Goal: Task Accomplishment & Management: Use online tool/utility

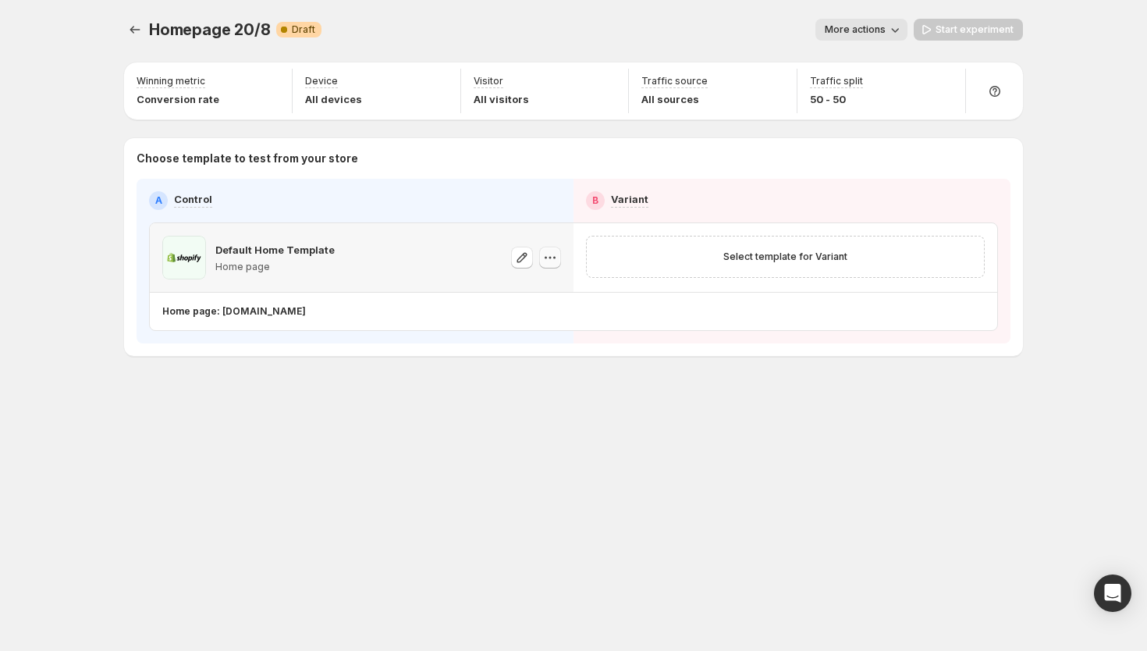
click at [555, 257] on icon "button" at bounding box center [554, 258] width 2 height 2
click at [532, 288] on span "Change template" at bounding box center [550, 290] width 84 height 12
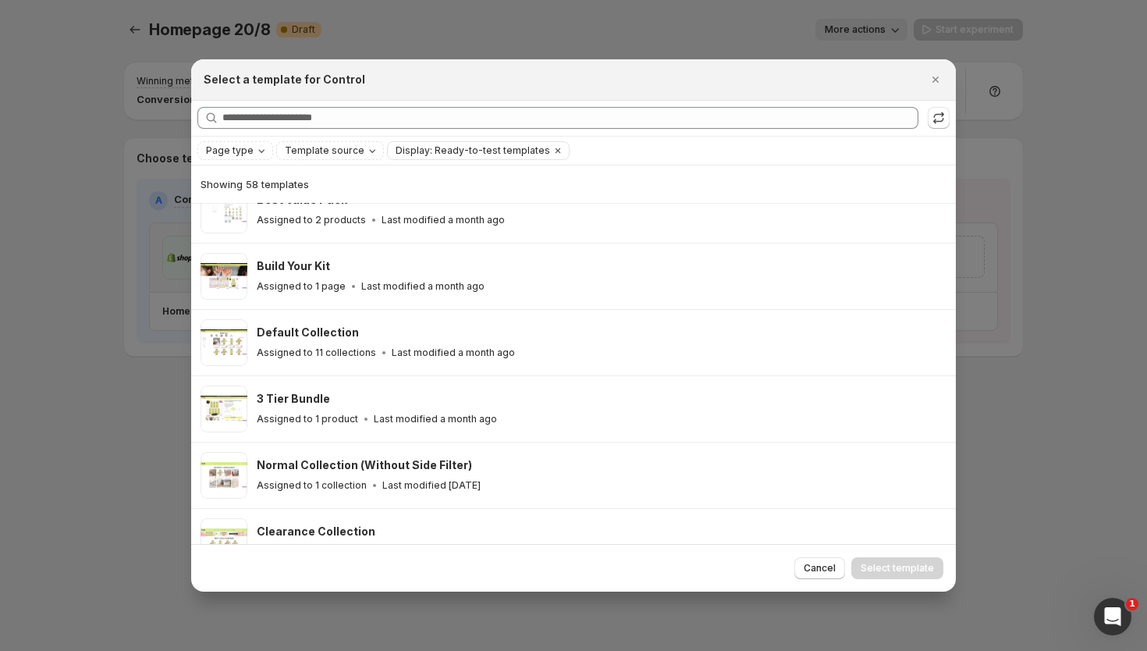
scroll to position [686, 0]
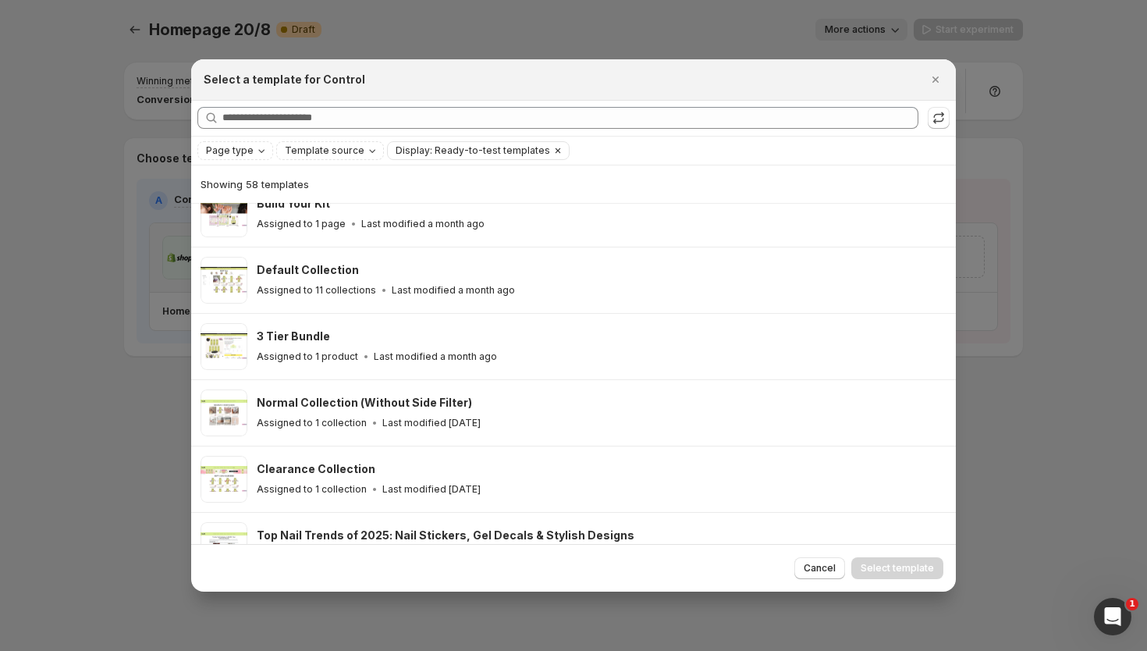
click at [551, 151] on icon "Clear" at bounding box center [557, 150] width 12 height 12
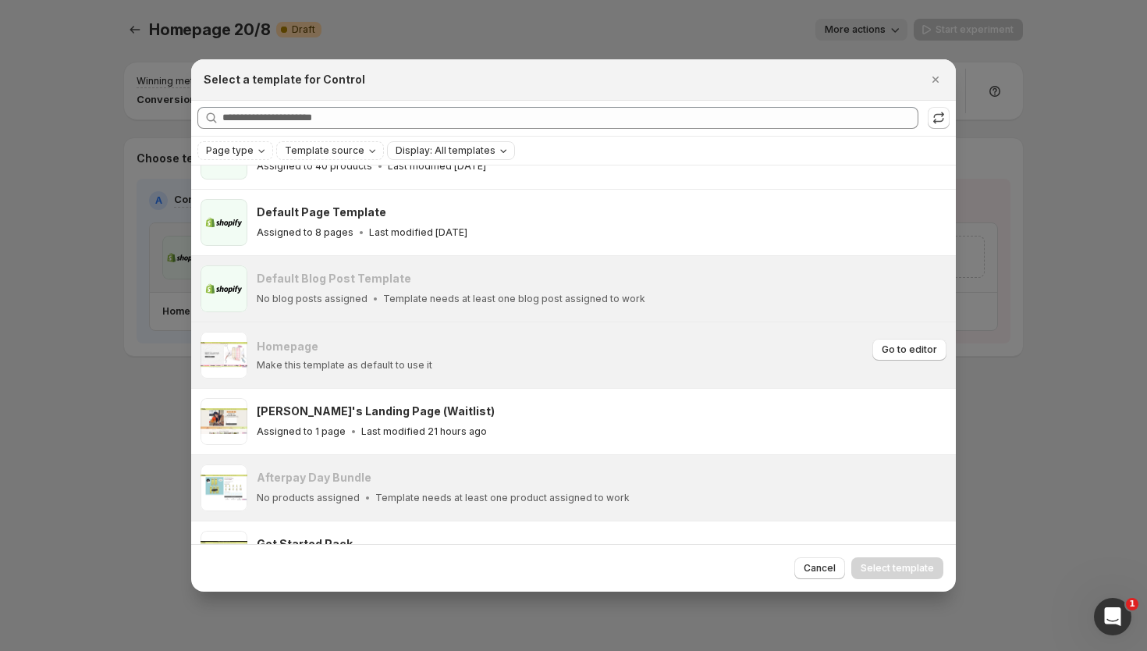
scroll to position [113, 0]
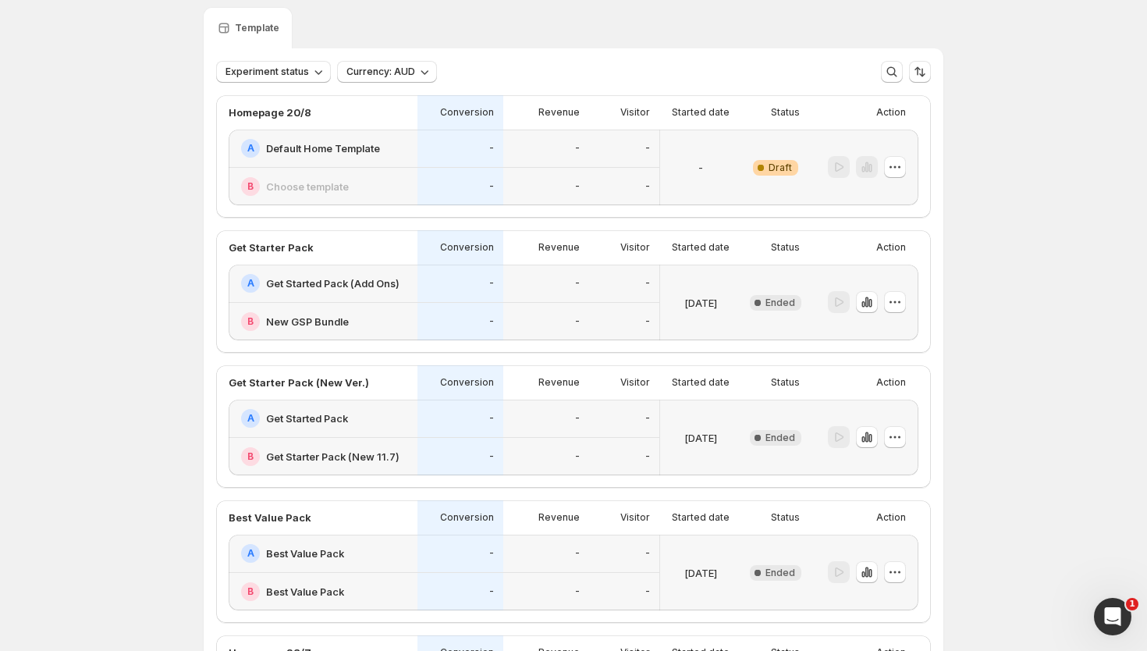
scroll to position [57, 0]
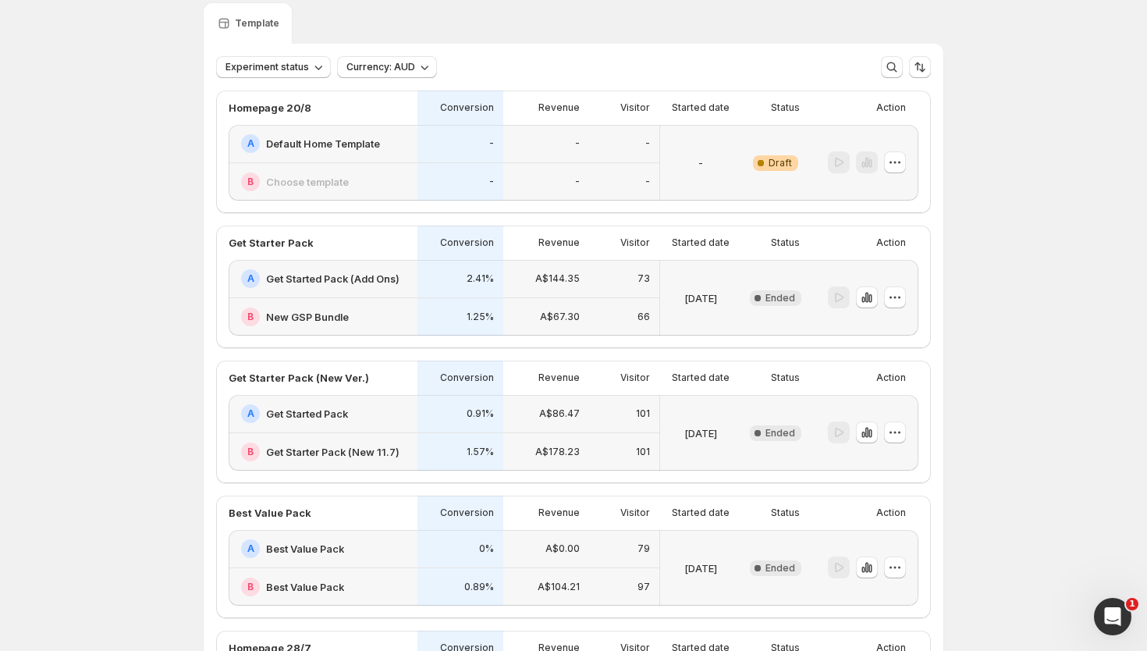
click at [697, 163] on div "-" at bounding box center [700, 162] width 69 height 57
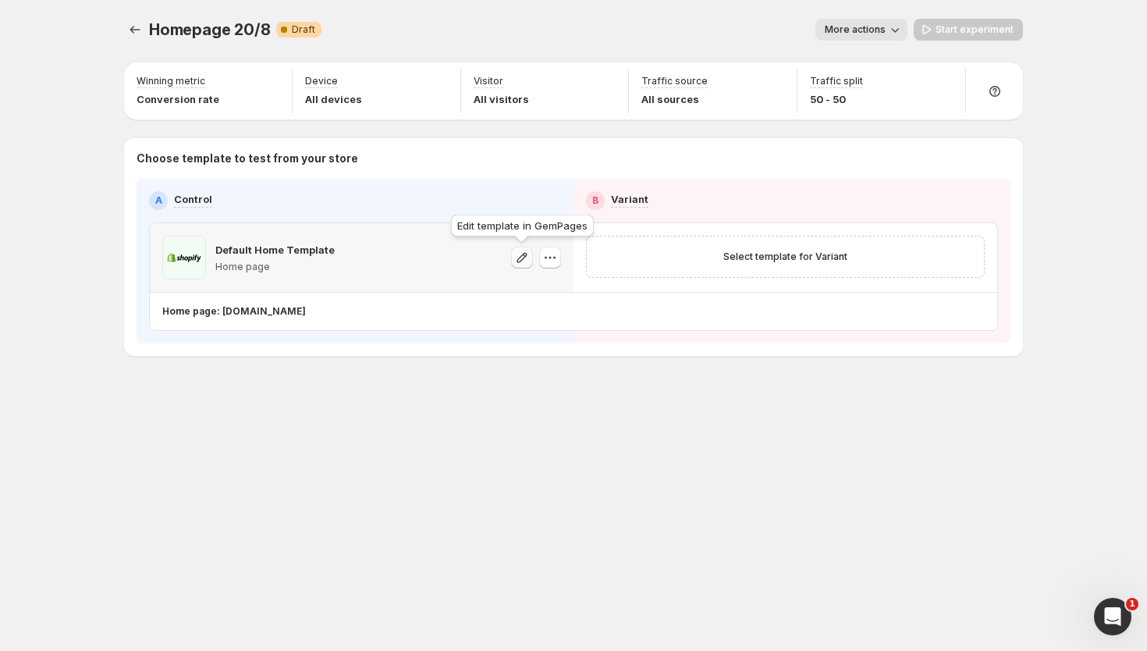
click at [522, 253] on icon "button" at bounding box center [522, 258] width 16 height 16
click at [552, 255] on icon "button" at bounding box center [550, 258] width 16 height 16
click at [529, 294] on span "Change template" at bounding box center [550, 290] width 84 height 12
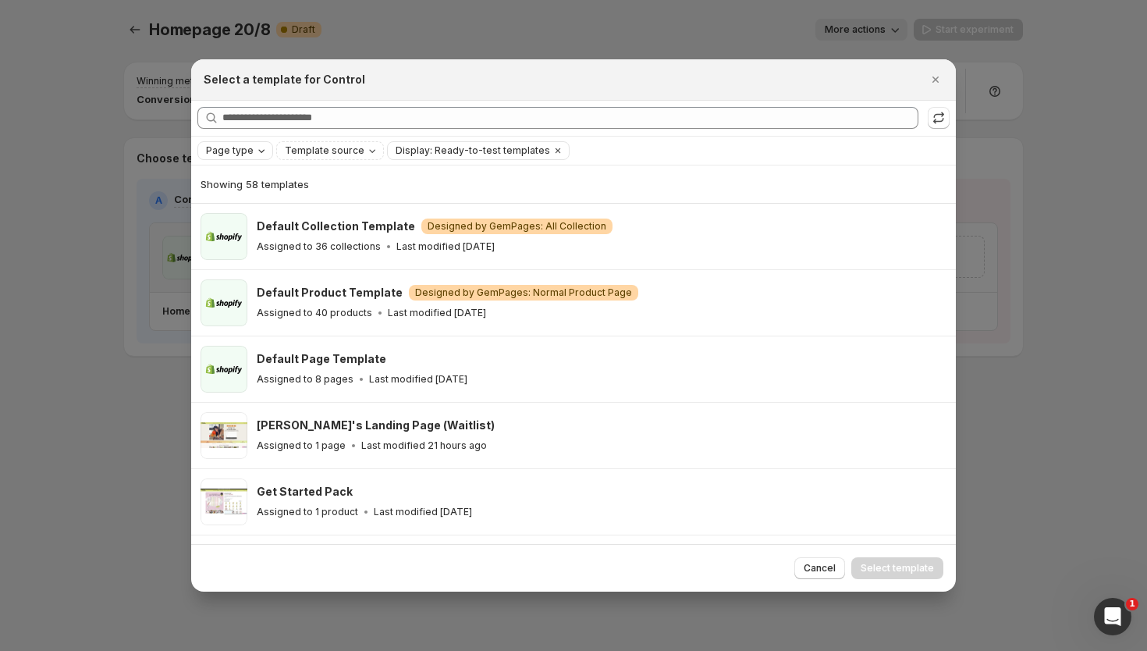
click at [257, 153] on icon "Page type" at bounding box center [261, 150] width 12 height 12
click at [255, 197] on span "Home page" at bounding box center [255, 199] width 56 height 12
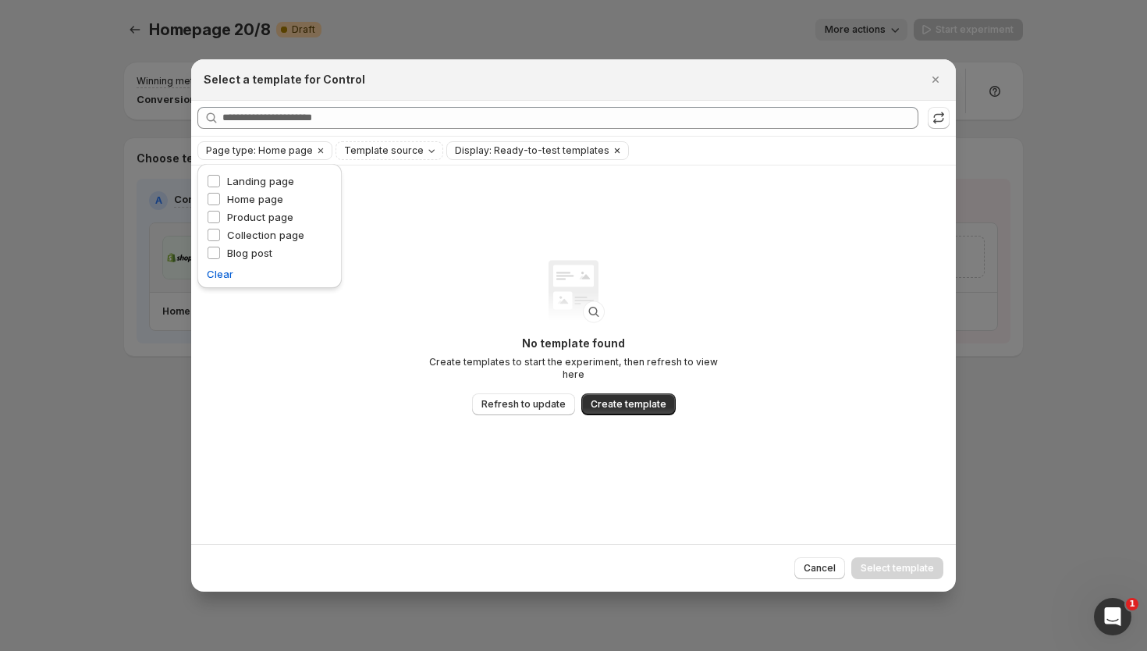
click at [513, 151] on span "Display: Ready-to-test templates" at bounding box center [532, 150] width 154 height 12
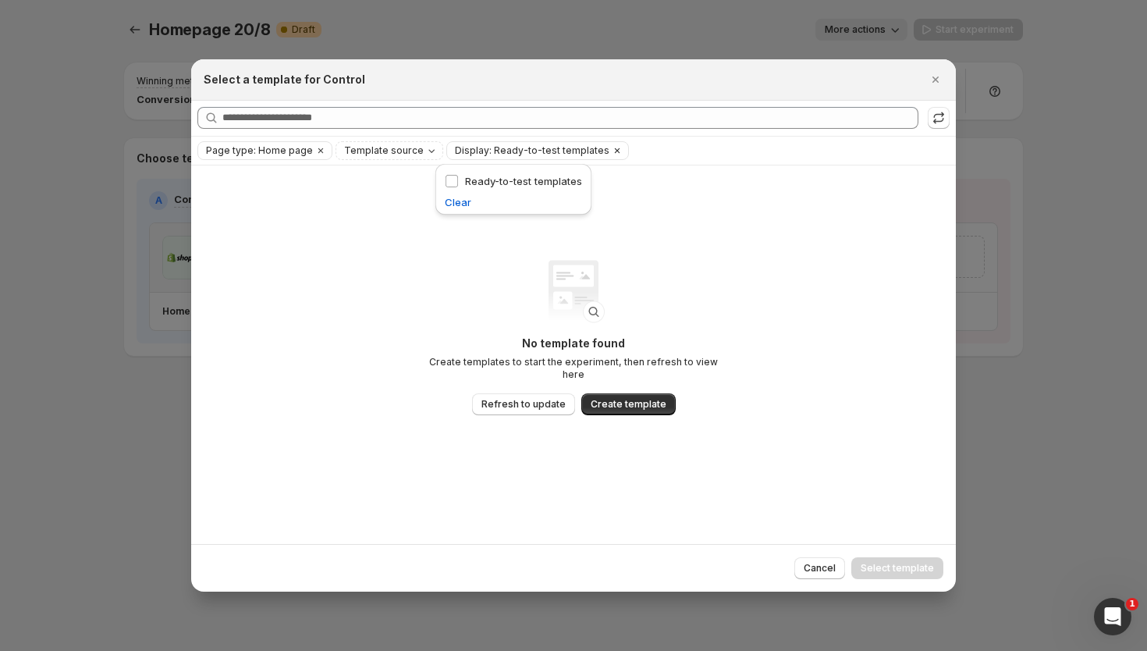
click at [615, 148] on icon "Clear" at bounding box center [617, 149] width 5 height 5
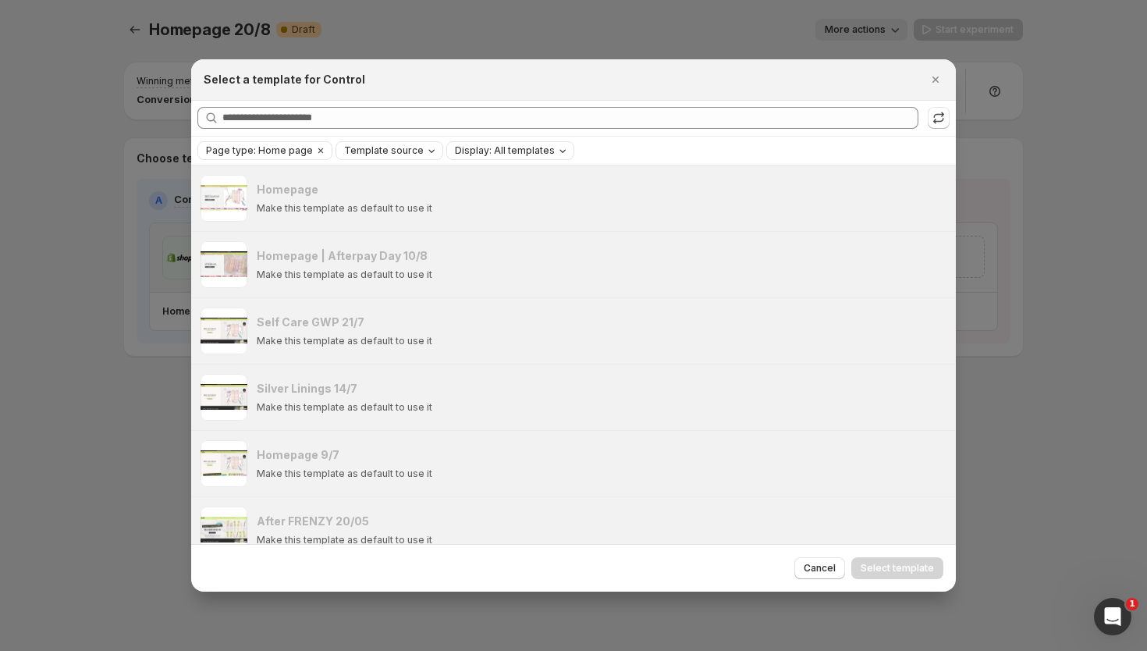
click at [425, 144] on icon "Template source" at bounding box center [431, 150] width 12 height 12
click at [624, 155] on div "Page type: Home page Template source Display: All templates Clear all" at bounding box center [573, 150] width 752 height 19
click at [934, 186] on button "Go to editor" at bounding box center [909, 193] width 74 height 22
click at [116, 97] on div at bounding box center [573, 325] width 1147 height 651
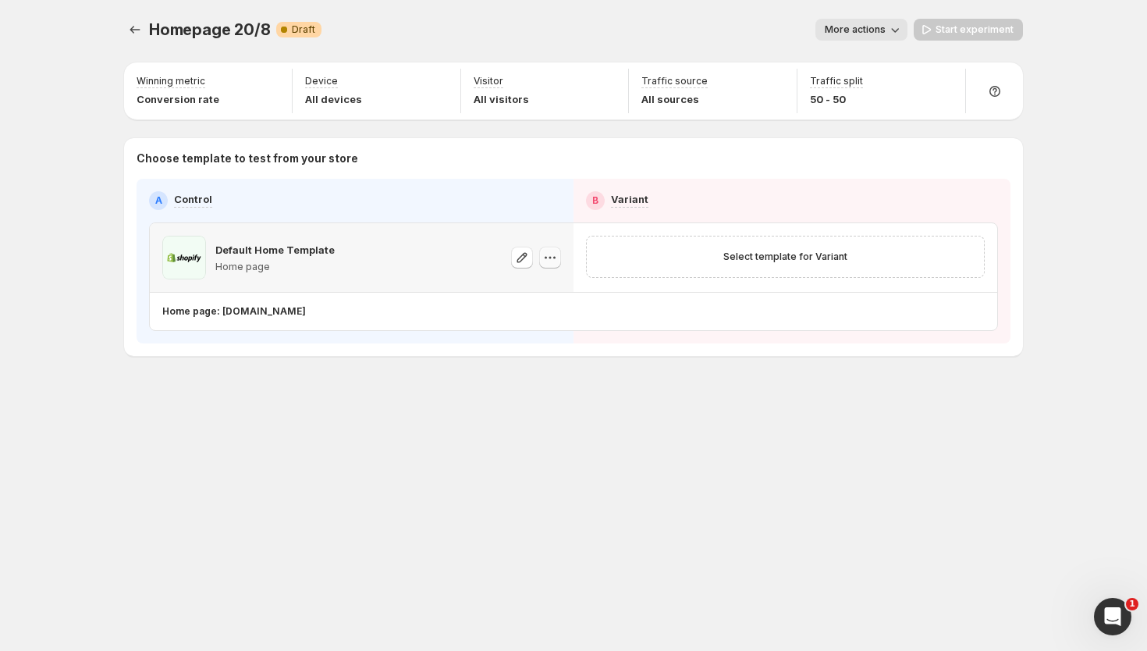
click at [551, 257] on icon "button" at bounding box center [550, 258] width 16 height 16
click at [530, 262] on button "button" at bounding box center [522, 257] width 22 height 22
click at [560, 258] on button "button" at bounding box center [550, 257] width 22 height 22
click at [543, 293] on span "Change template" at bounding box center [550, 290] width 84 height 12
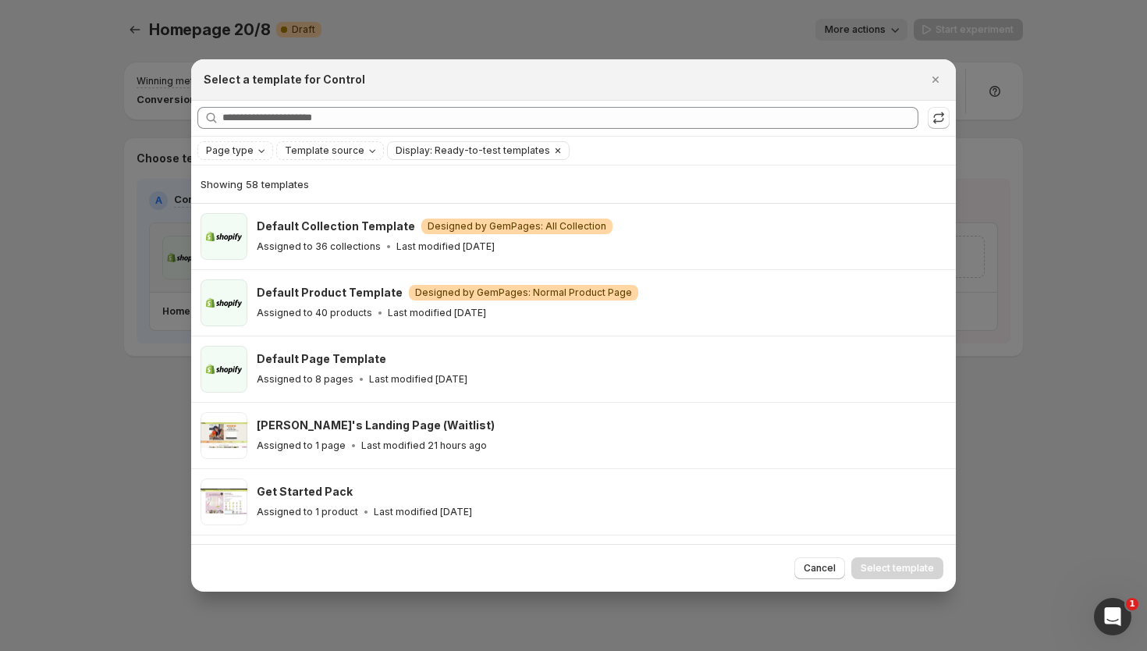
click at [551, 149] on icon "Clear" at bounding box center [557, 150] width 12 height 12
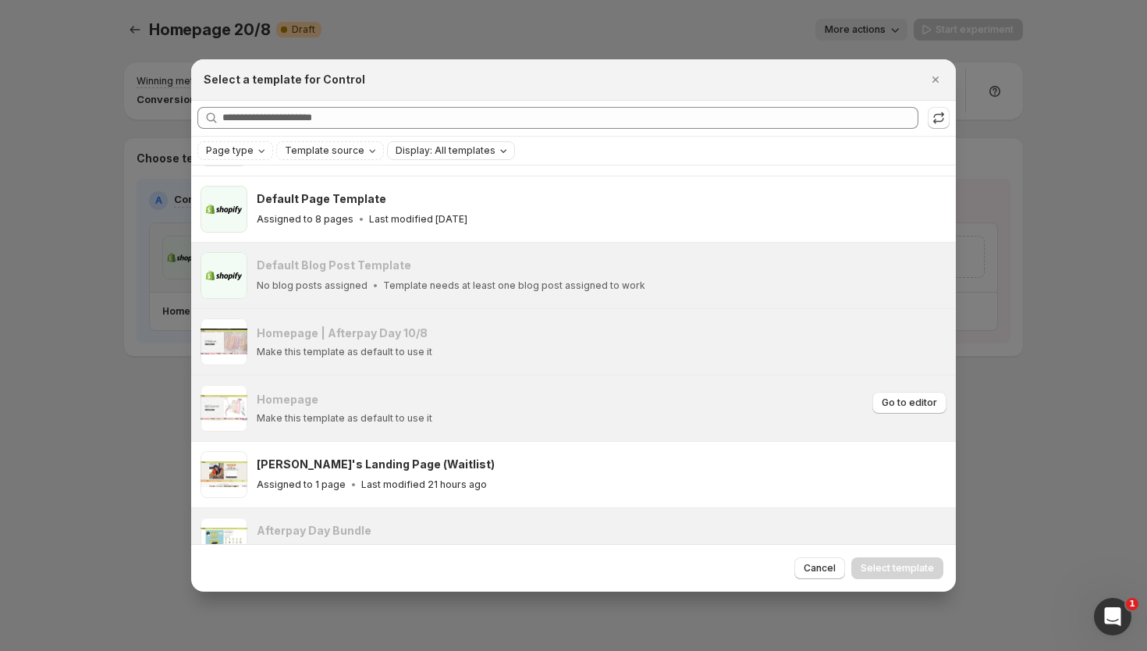
scroll to position [173, 0]
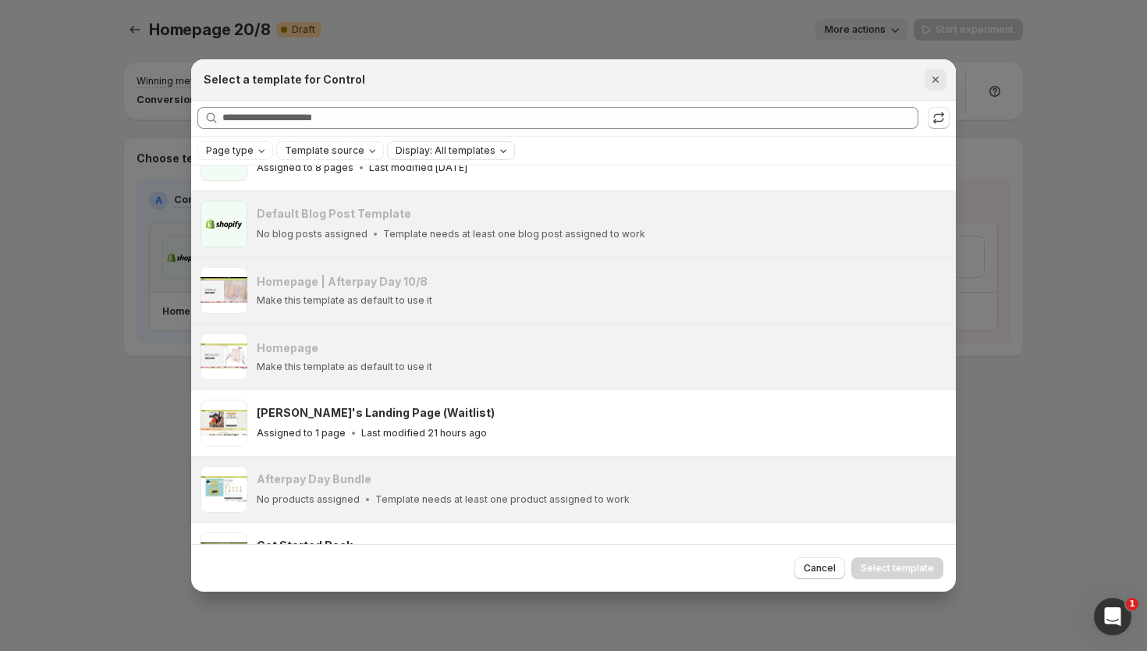
click at [942, 80] on icon "Close" at bounding box center [935, 80] width 16 height 16
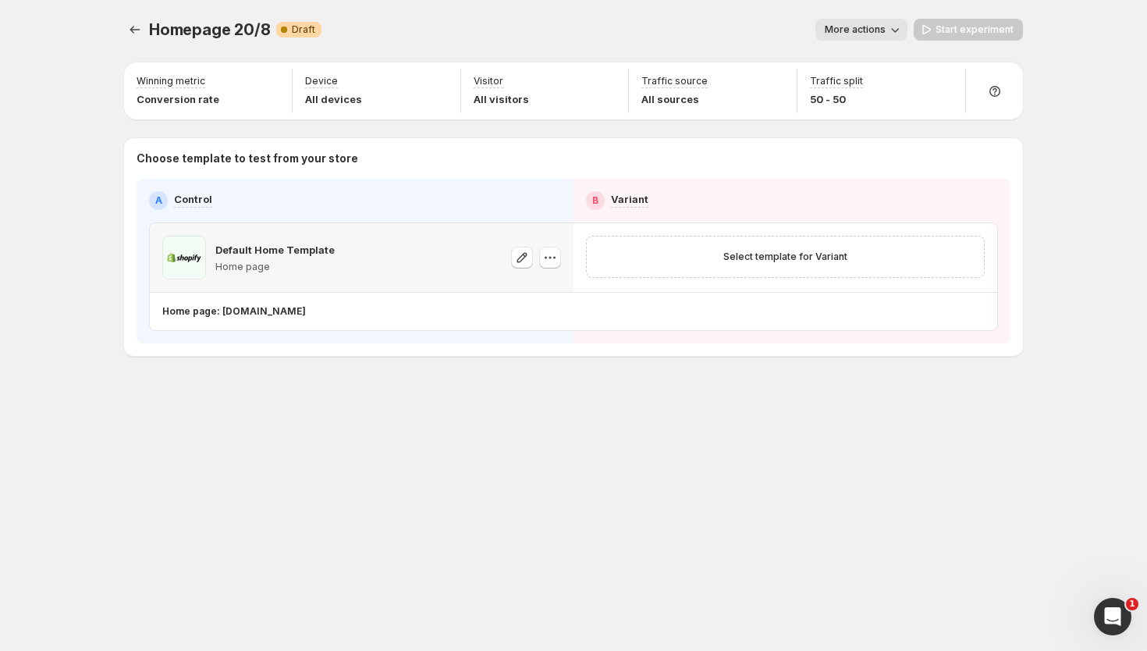
scroll to position [239, 0]
click at [896, 23] on icon "button" at bounding box center [895, 30] width 16 height 16
click at [881, 135] on span "Delete" at bounding box center [888, 142] width 76 height 16
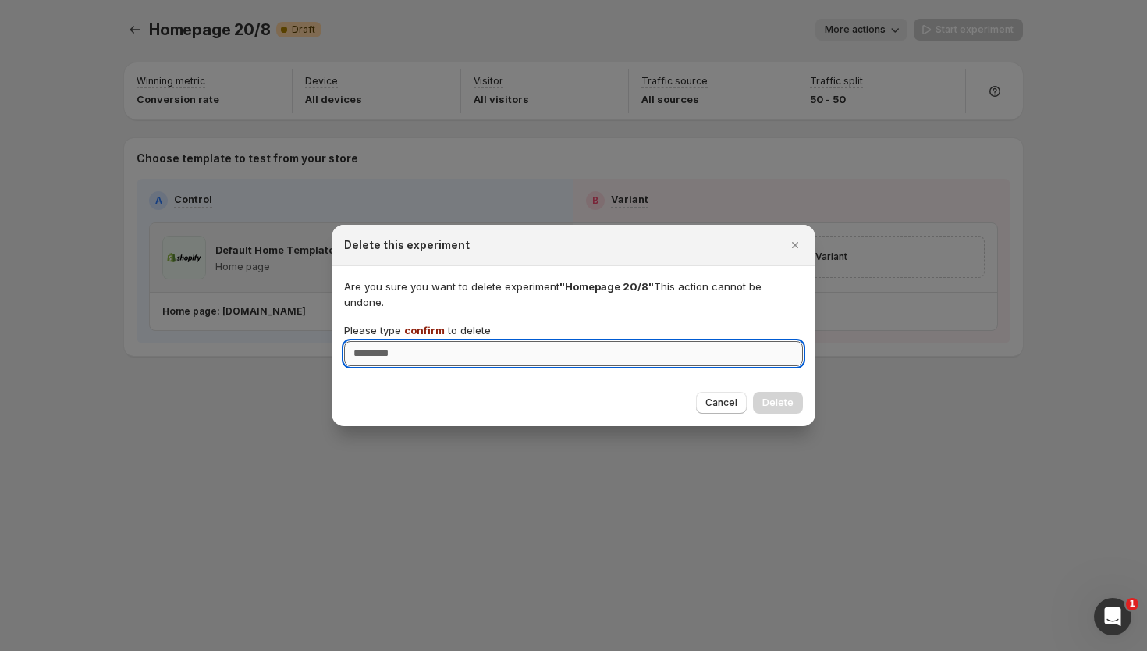
click at [688, 341] on input "Please type confirm to delete" at bounding box center [573, 353] width 459 height 25
type input "*"
type input "*******"
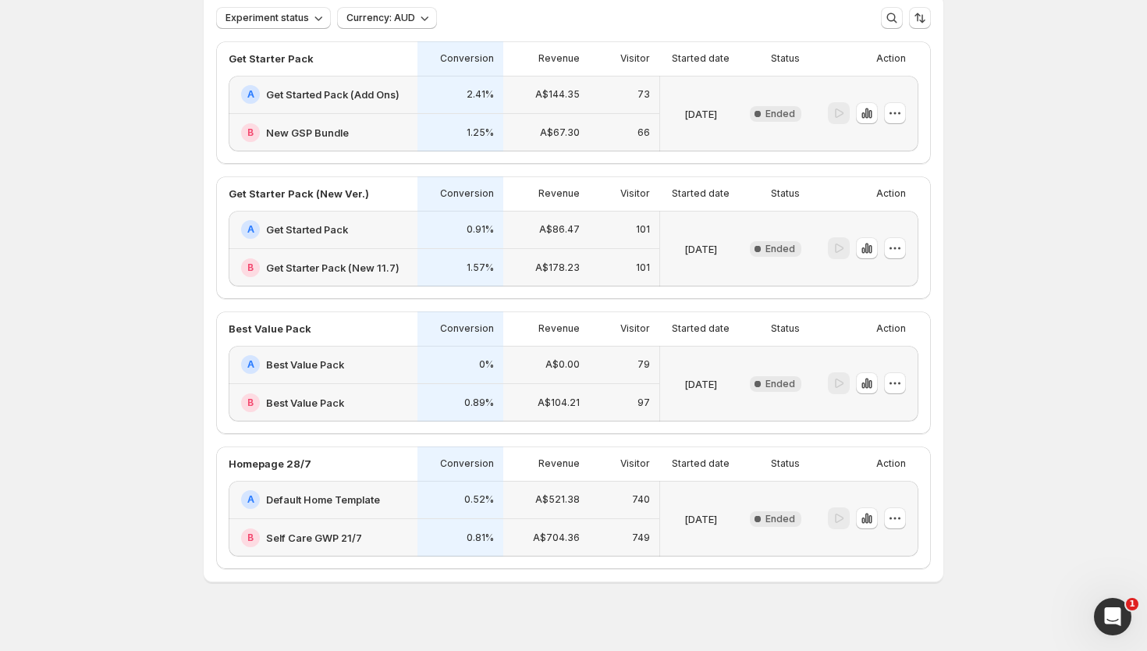
scroll to position [122, 0]
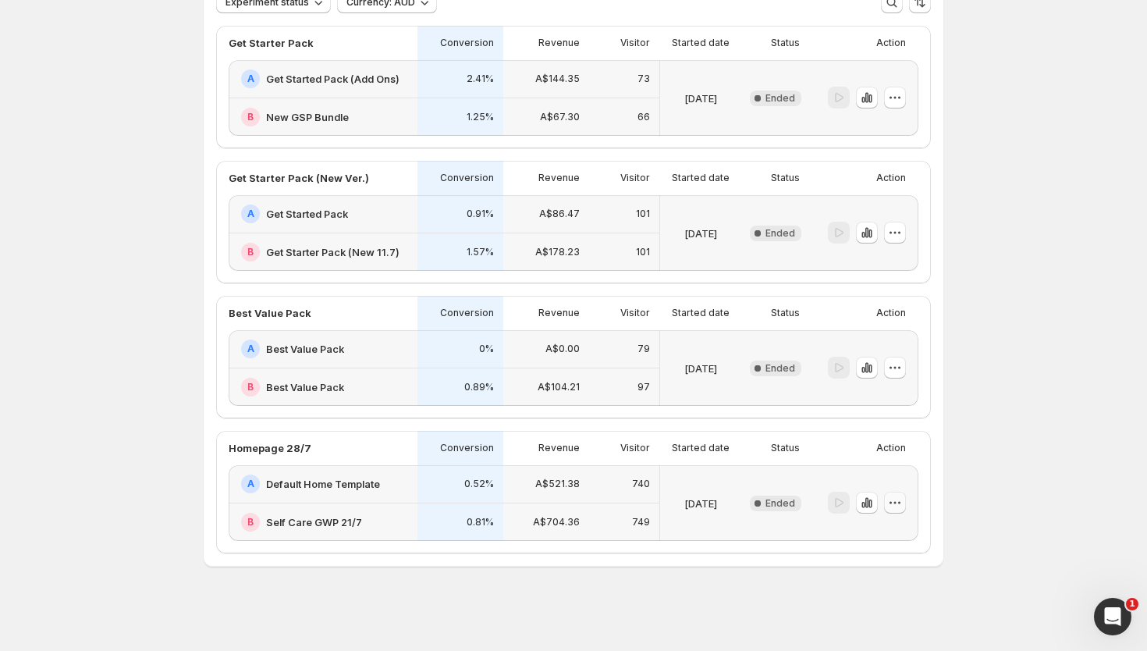
click at [898, 505] on icon "button" at bounding box center [895, 503] width 16 height 16
click at [895, 530] on span "Edit" at bounding box center [905, 534] width 76 height 16
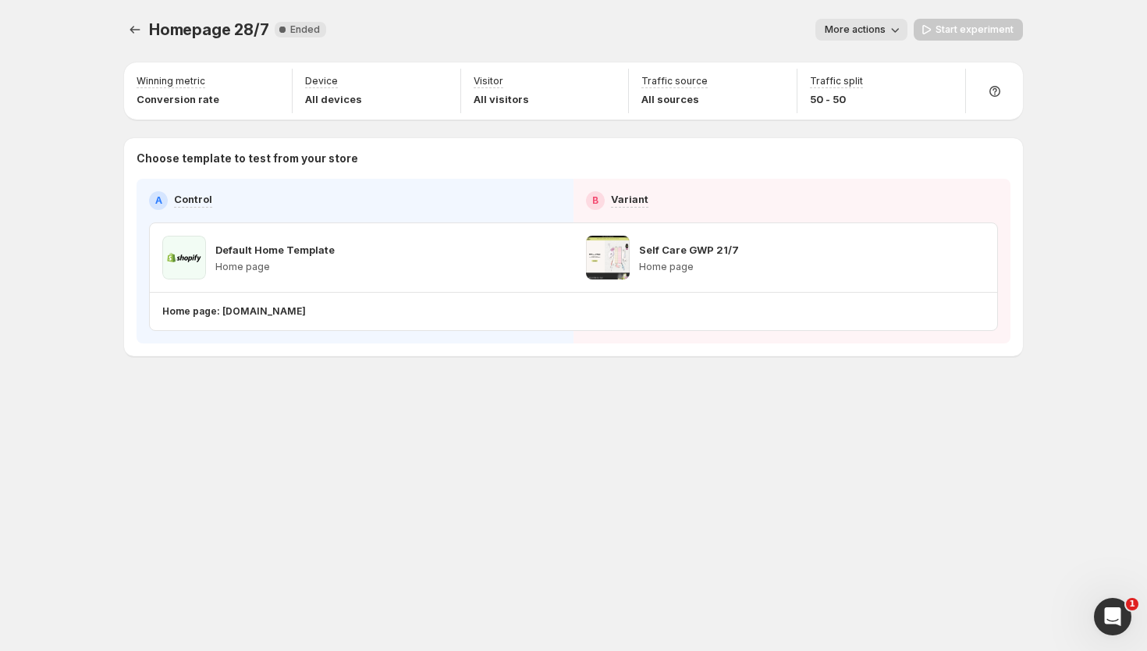
click at [248, 270] on p "Home page" at bounding box center [274, 267] width 119 height 12
click at [135, 34] on icon "Experiments" at bounding box center [135, 30] width 16 height 16
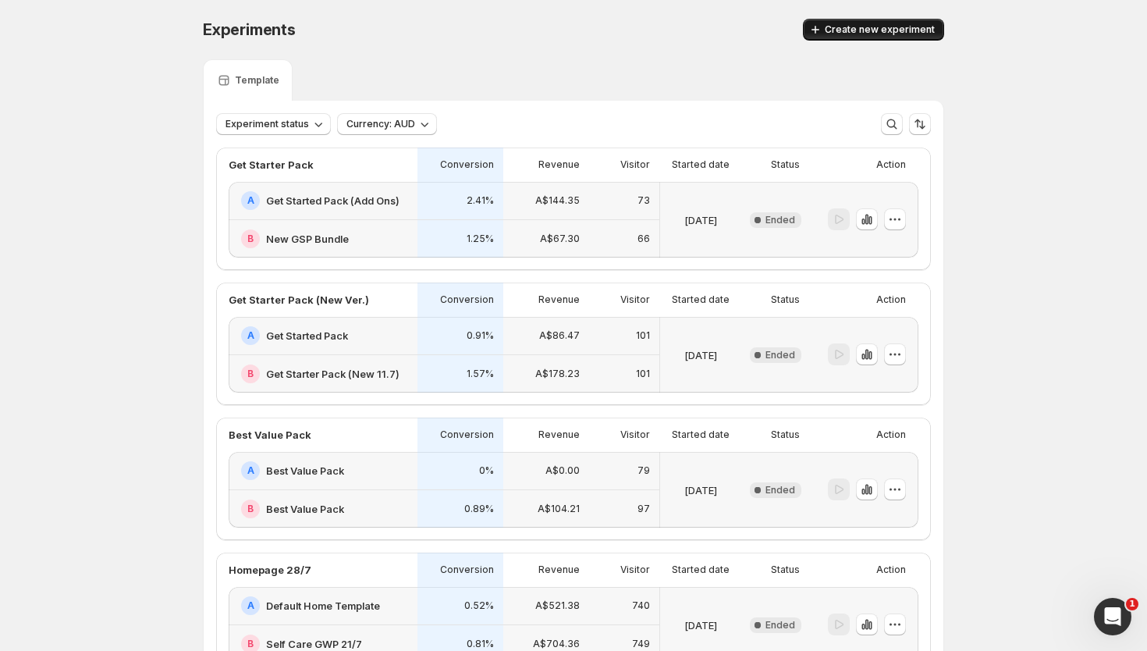
click at [841, 27] on span "Create new experiment" at bounding box center [879, 29] width 110 height 12
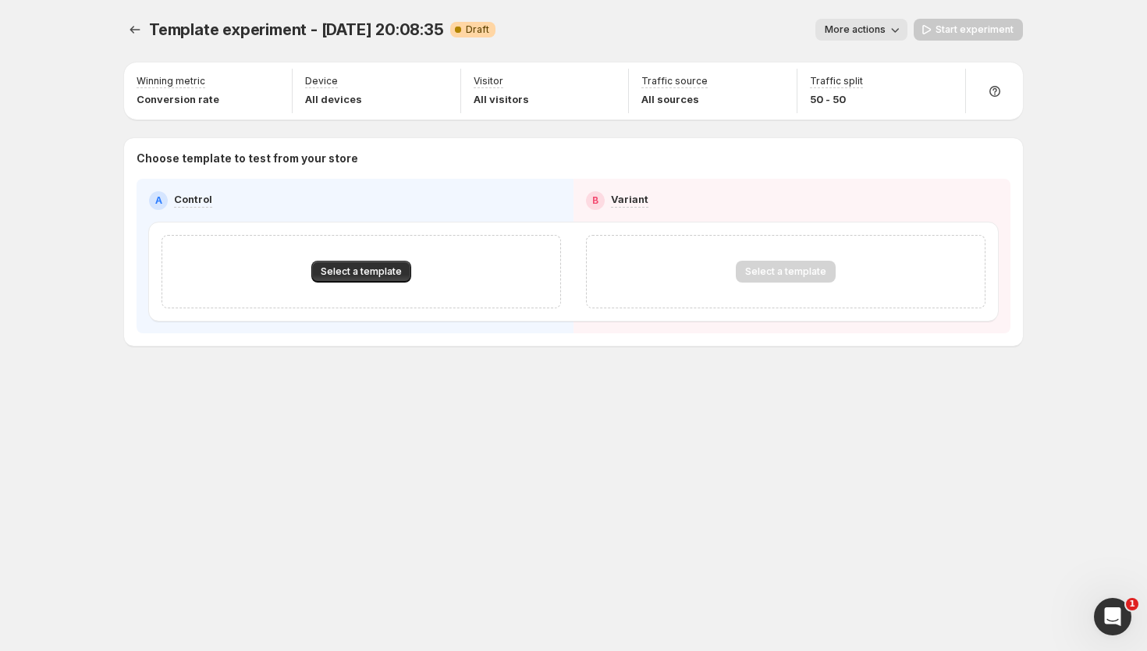
click at [465, 270] on div "Select a template" at bounding box center [361, 272] width 348 height 22
click at [361, 278] on button "Select a template" at bounding box center [361, 272] width 100 height 22
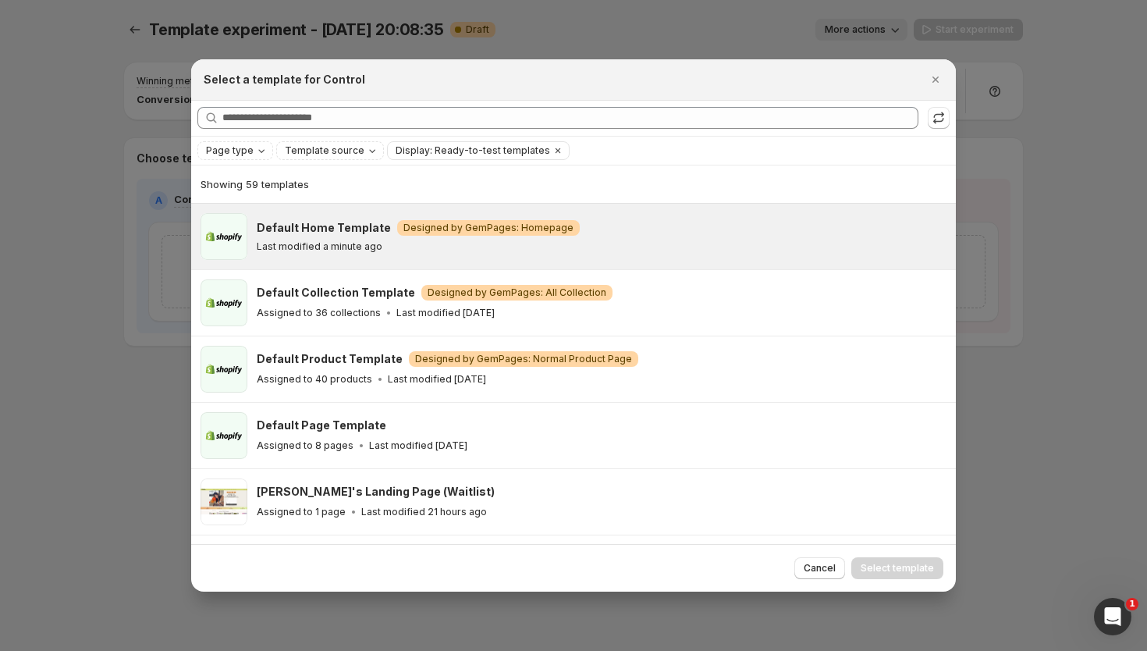
click at [349, 263] on div "Default Home Template Warning Designed by GemPages: Homepage Last modified a mi…" at bounding box center [573, 237] width 764 height 66
click at [917, 566] on span "Select template" at bounding box center [896, 568] width 73 height 12
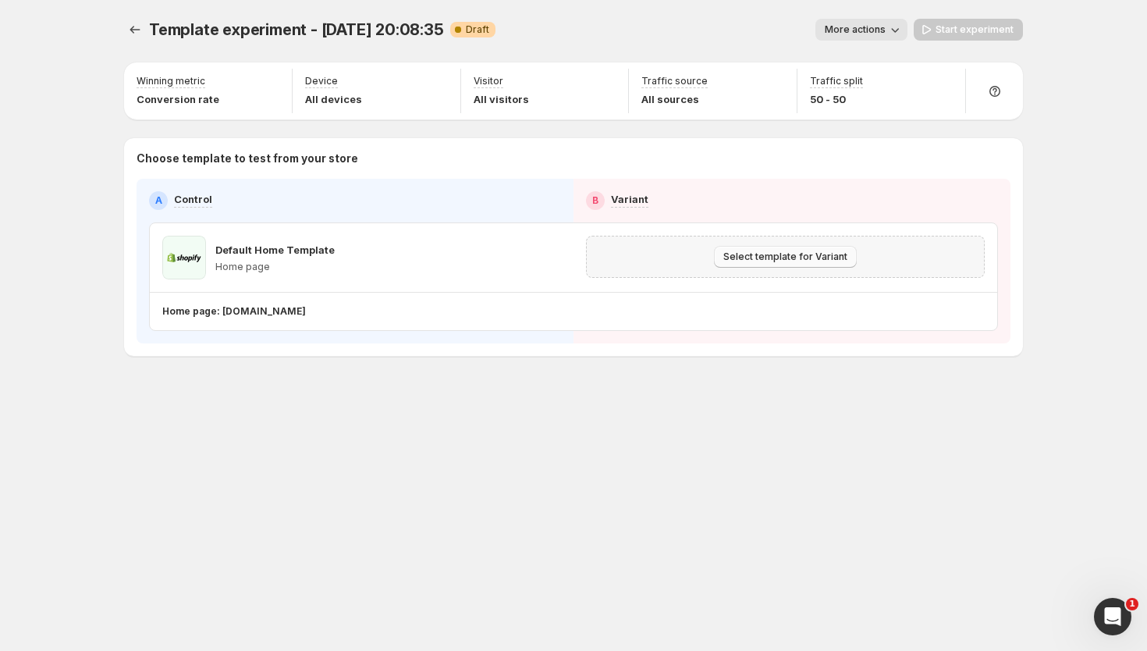
click at [790, 256] on span "Select template for Variant" at bounding box center [785, 256] width 124 height 12
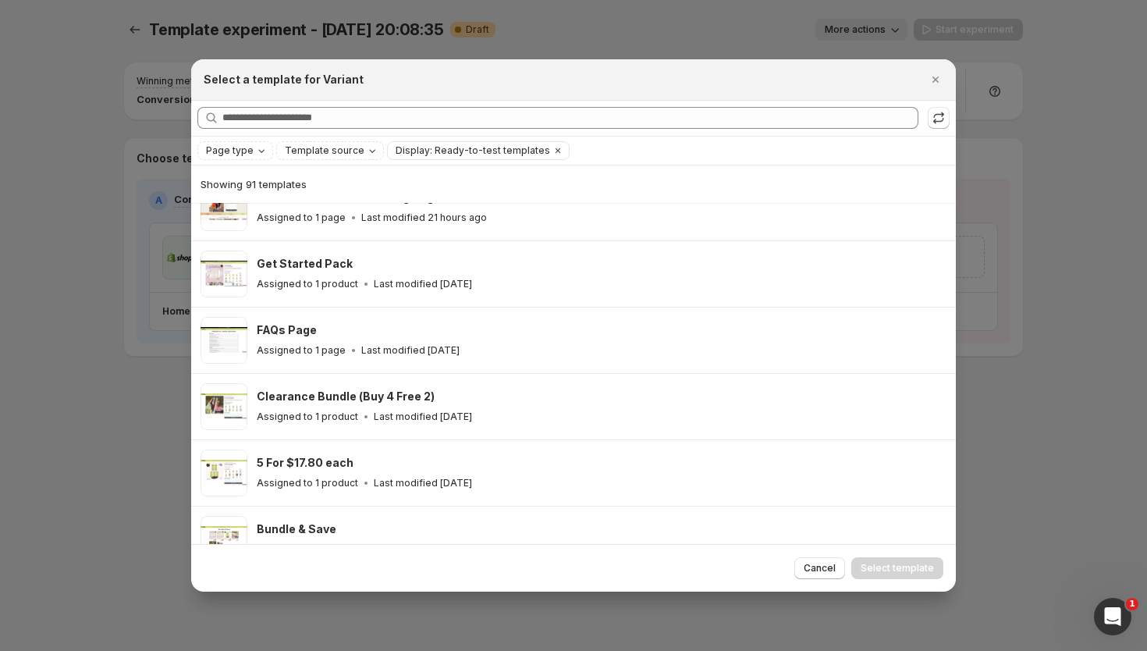
scroll to position [324, 0]
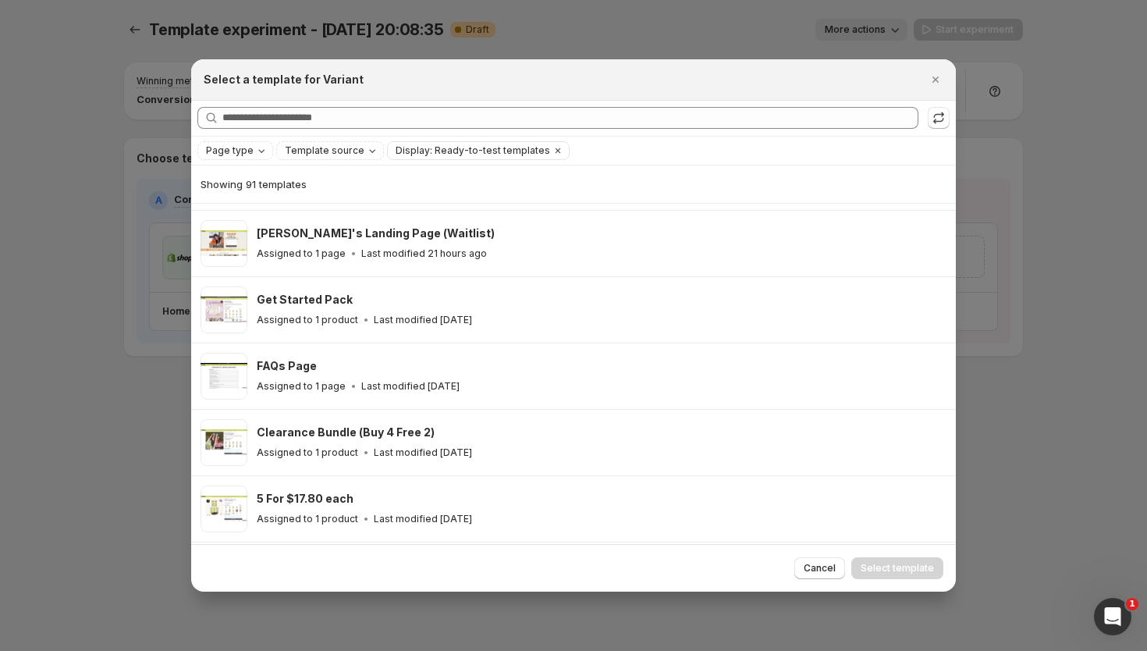
click at [459, 101] on div "Searching all templates" at bounding box center [573, 118] width 764 height 35
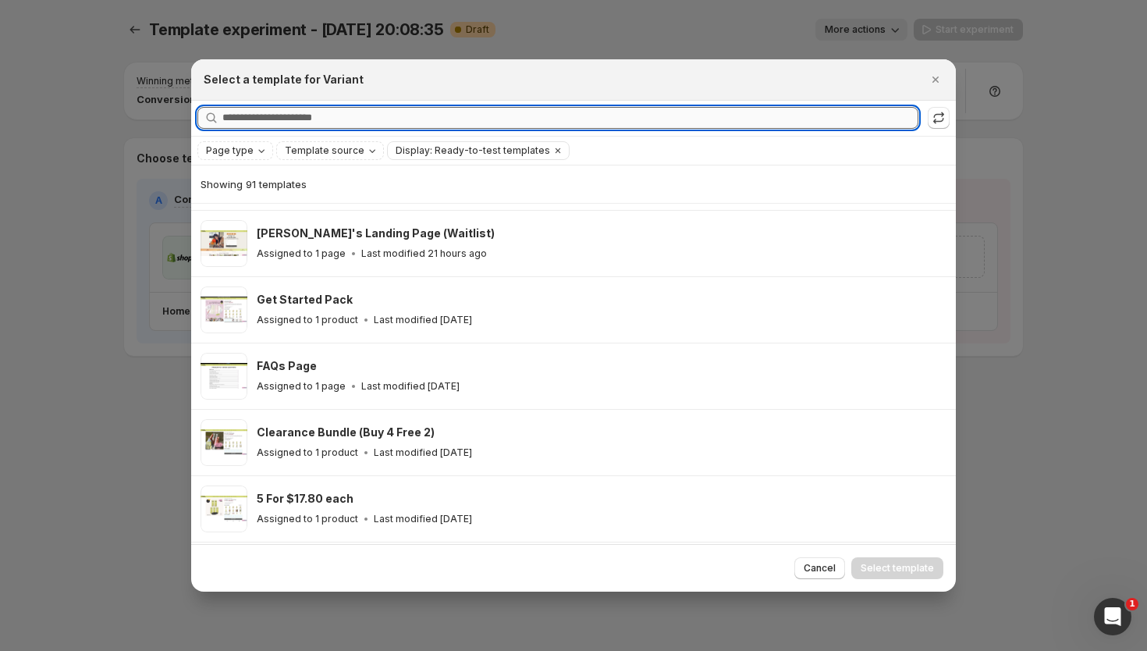
click at [459, 110] on input "Searching all templates" at bounding box center [570, 118] width 696 height 22
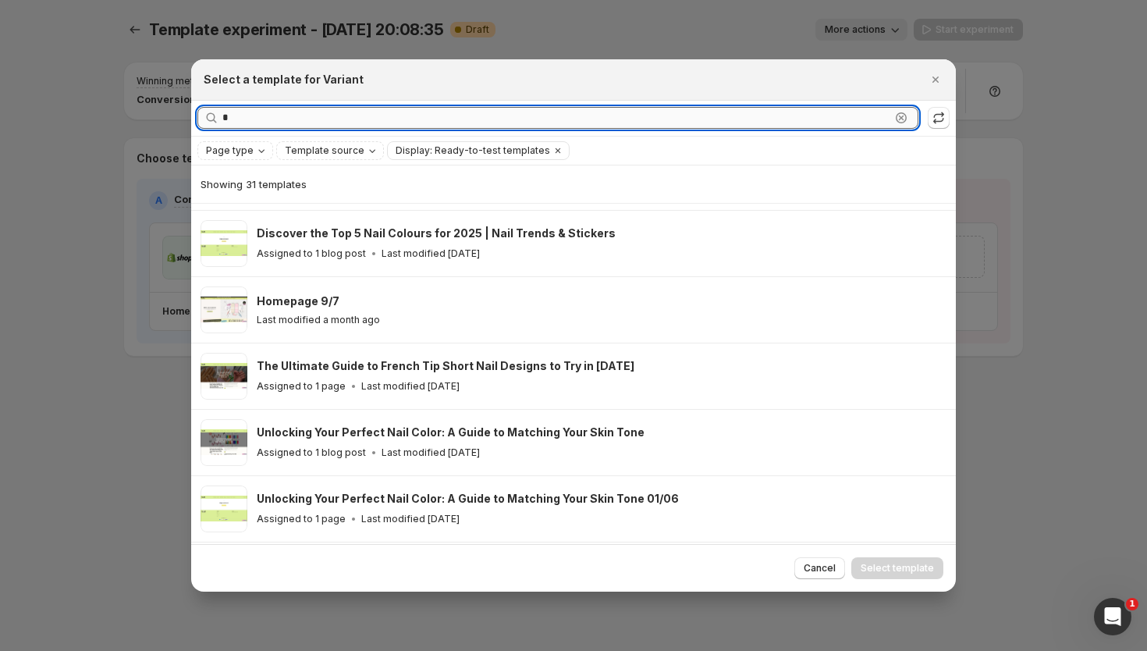
scroll to position [126, 0]
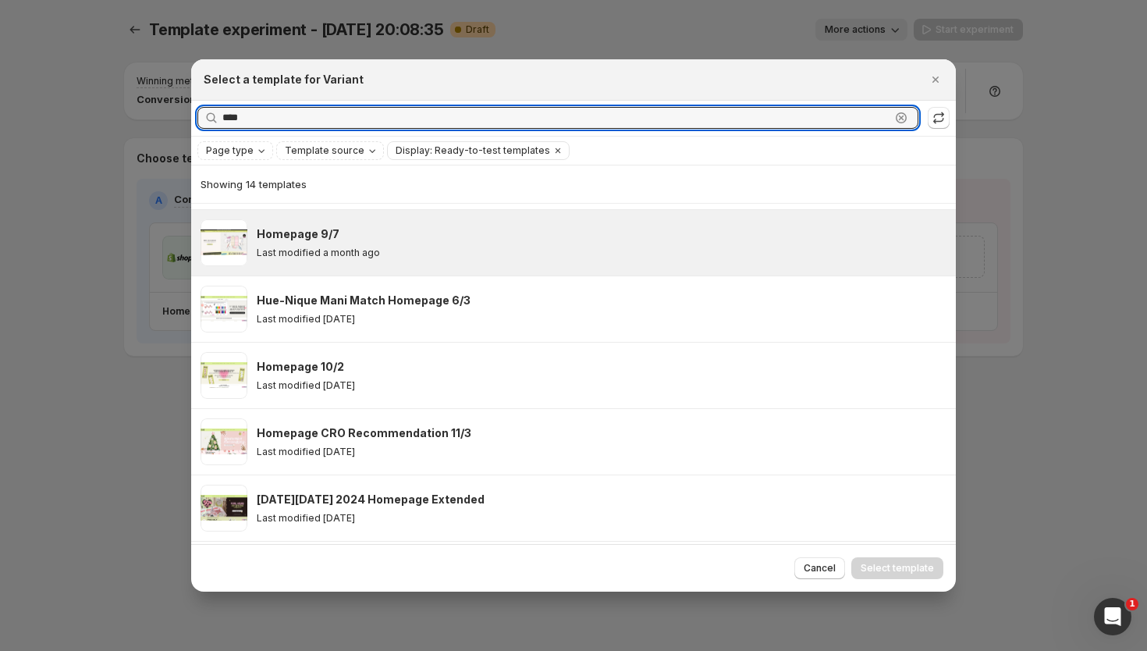
type input "****"
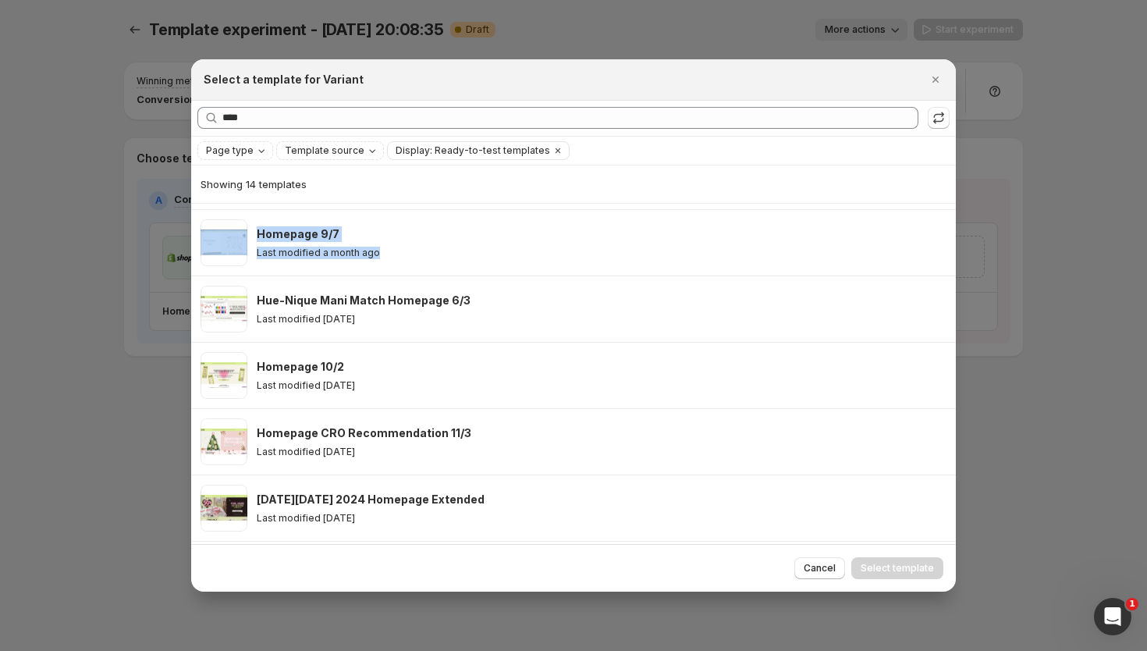
drag, startPoint x: 406, startPoint y: 257, endPoint x: 356, endPoint y: 188, distance: 84.4
click at [356, 188] on div "Showing 14 templates Homepage | Afterpay Day 10/8 Last modified 2 minutes ago H…" at bounding box center [573, 522] width 764 height 966
click at [356, 189] on div "Showing 14 templates" at bounding box center [573, 184] width 746 height 16
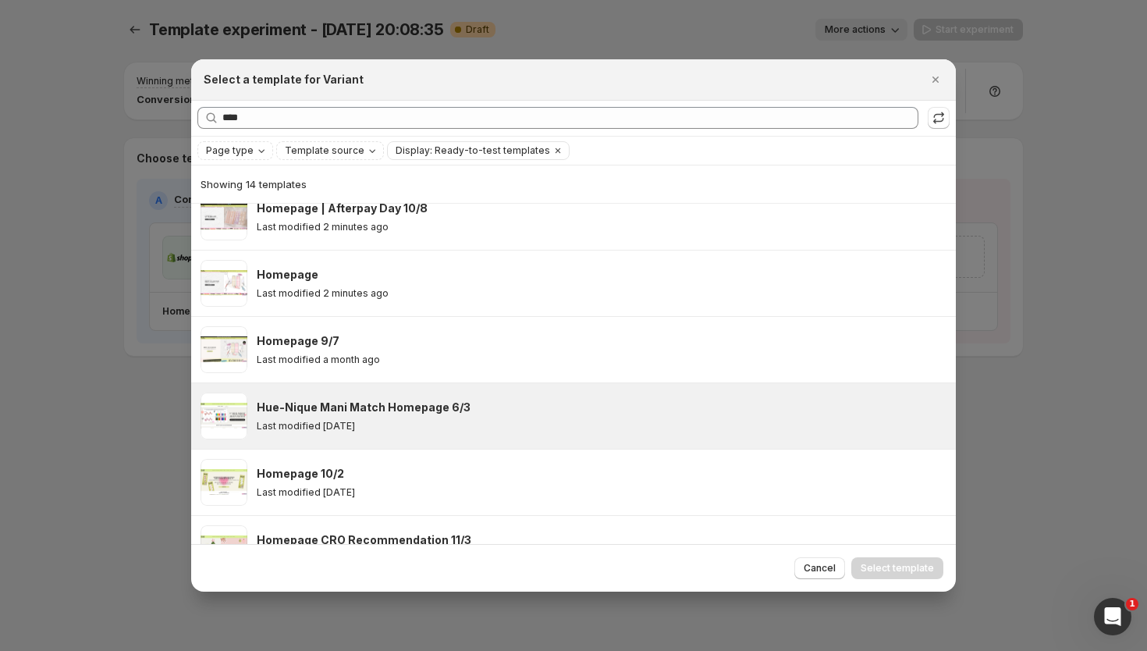
scroll to position [0, 0]
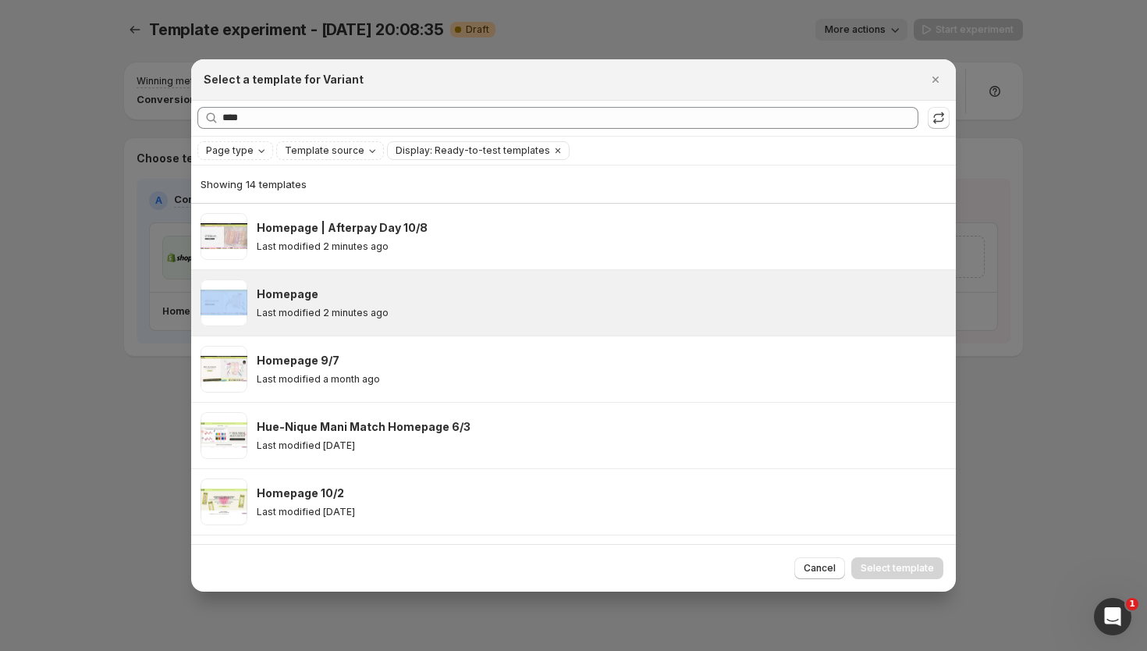
drag, startPoint x: 445, startPoint y: 244, endPoint x: 428, endPoint y: 278, distance: 37.3
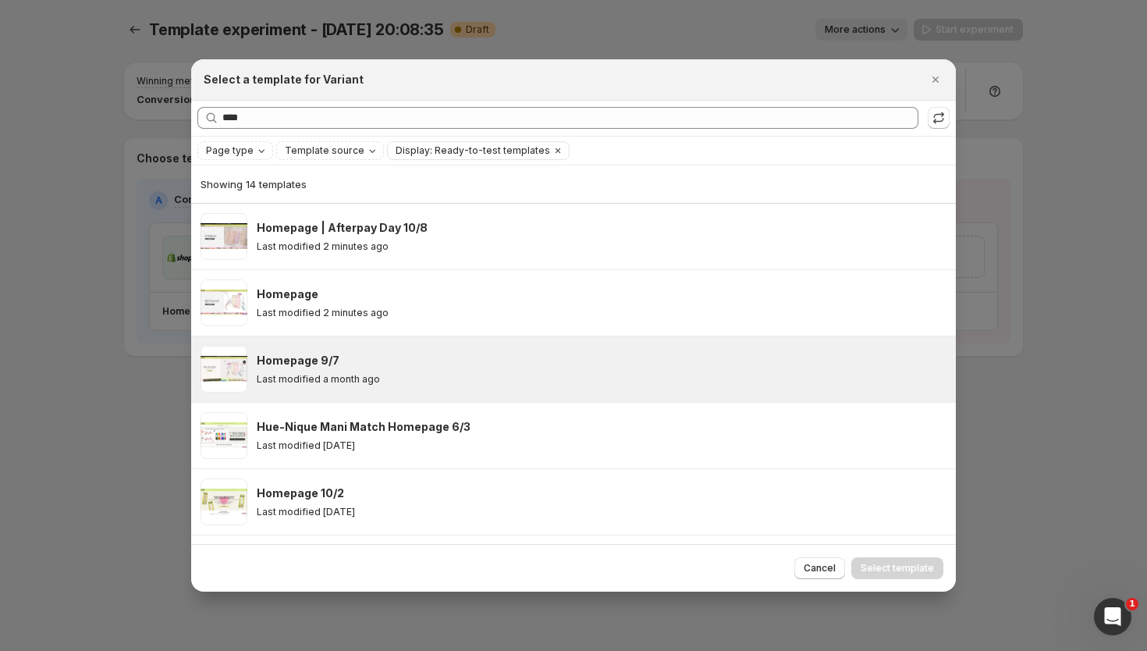
click at [470, 353] on div "Homepage 9/7" at bounding box center [599, 361] width 685 height 16
click at [878, 572] on span "Select template" at bounding box center [896, 568] width 73 height 12
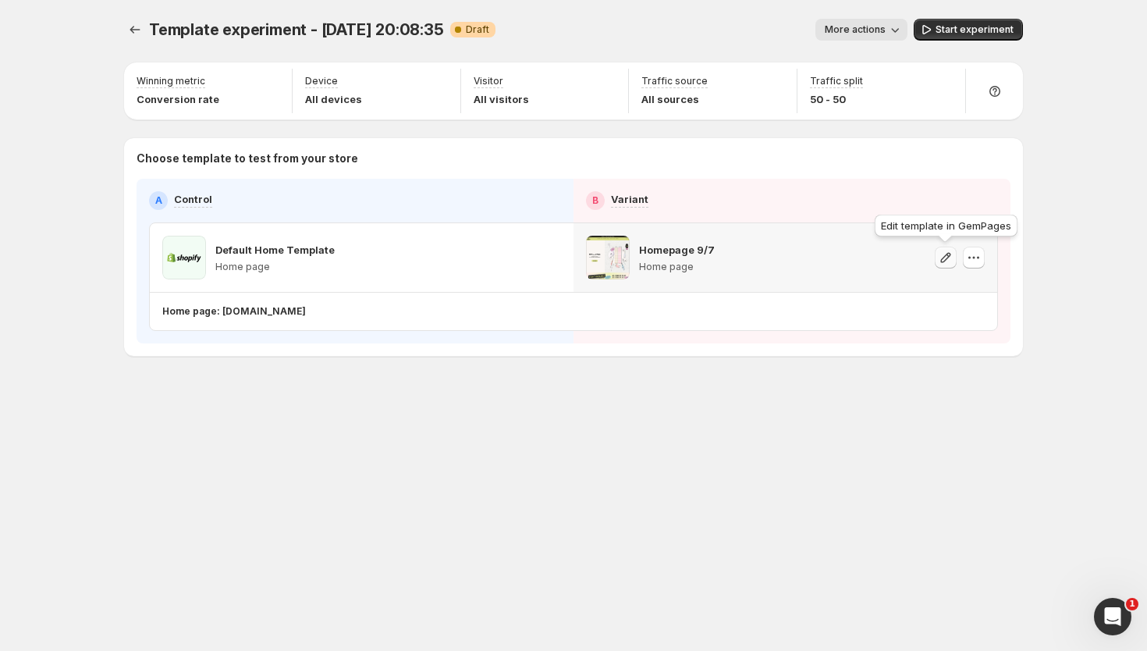
click at [946, 253] on icon "button" at bounding box center [946, 258] width 16 height 16
click at [942, 256] on icon "button" at bounding box center [946, 258] width 16 height 16
click at [977, 261] on icon "button" at bounding box center [974, 258] width 16 height 16
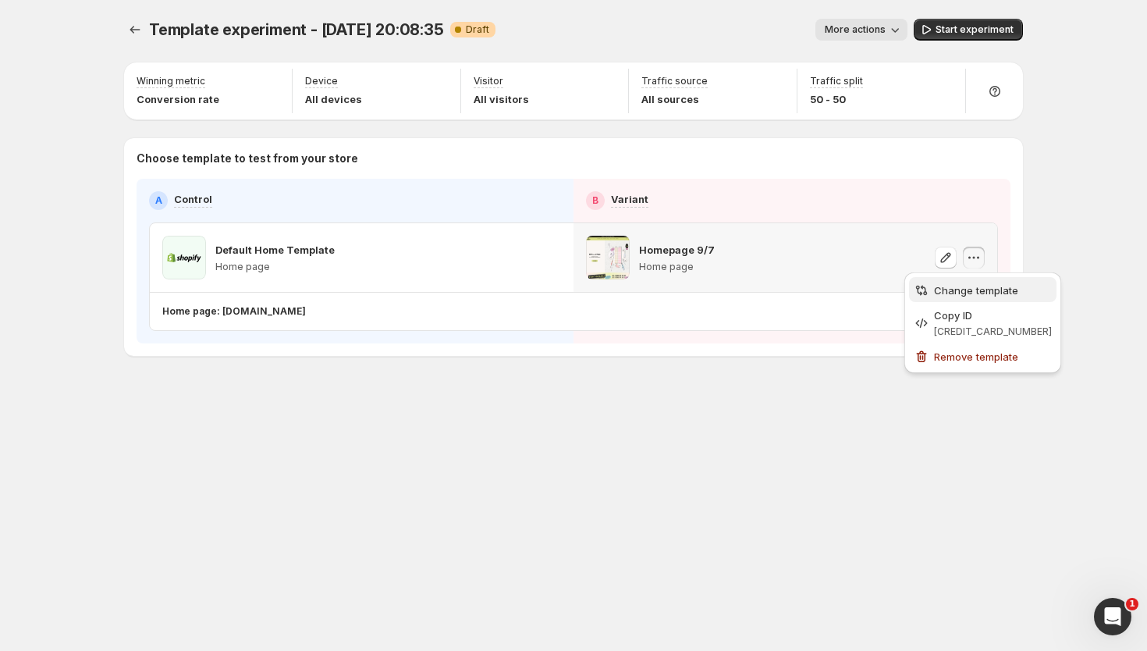
drag, startPoint x: 952, startPoint y: 305, endPoint x: 946, endPoint y: 289, distance: 16.8
click at [946, 290] on ul "Change template Copy ID [CREDIT_CARD_NUMBER] Remove template" at bounding box center [982, 322] width 147 height 91
click at [946, 289] on span "Change template" at bounding box center [976, 290] width 84 height 12
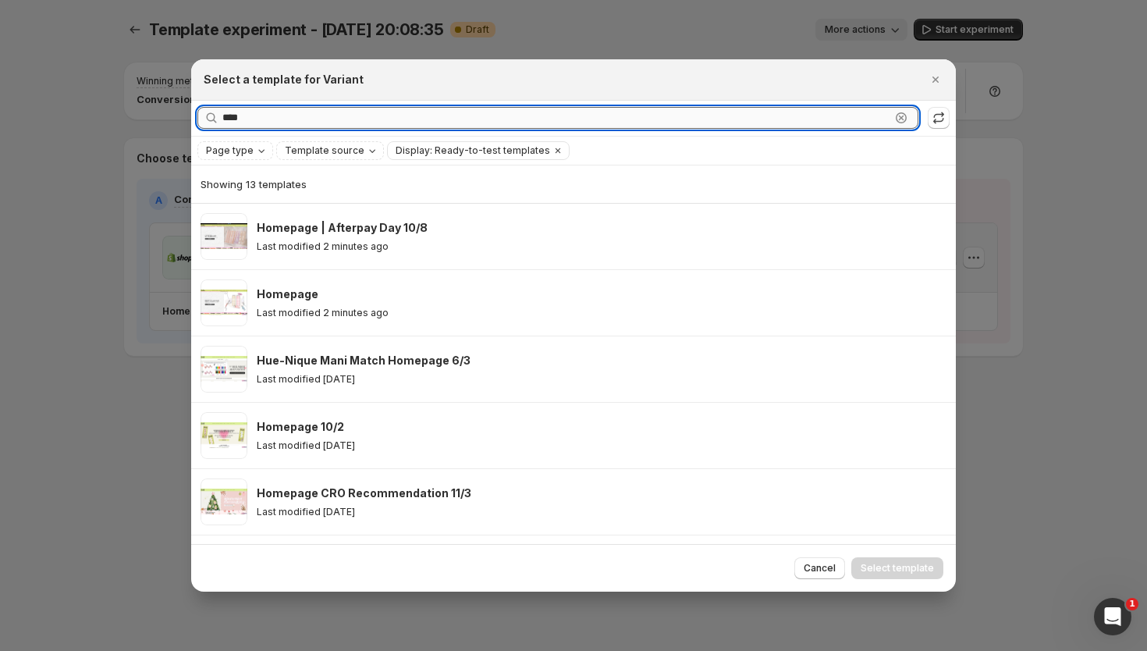
click at [545, 108] on input "****" at bounding box center [556, 118] width 668 height 22
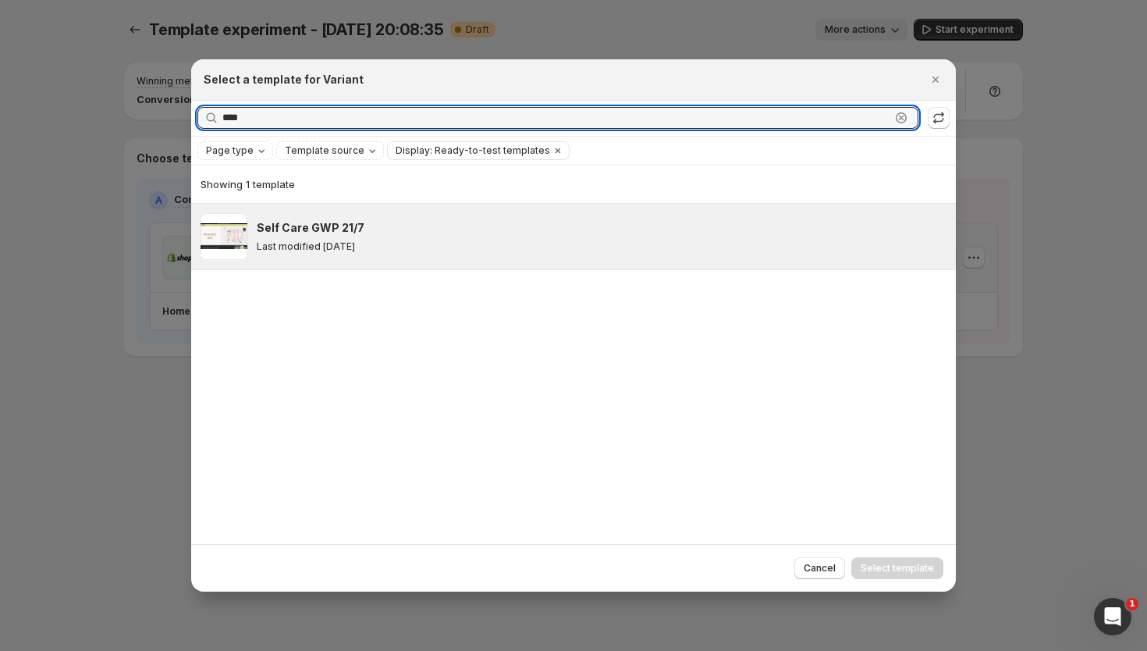
type input "****"
click at [526, 224] on div "Self Care GWP 21/7" at bounding box center [599, 228] width 685 height 16
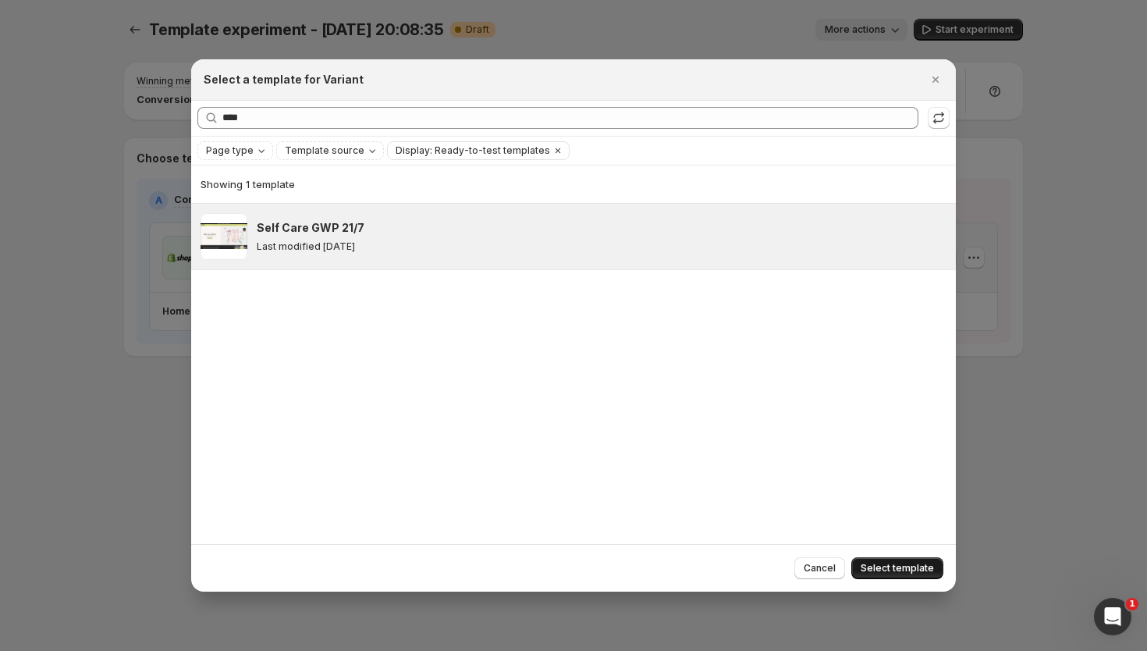
click at [923, 569] on span "Select template" at bounding box center [896, 568] width 73 height 12
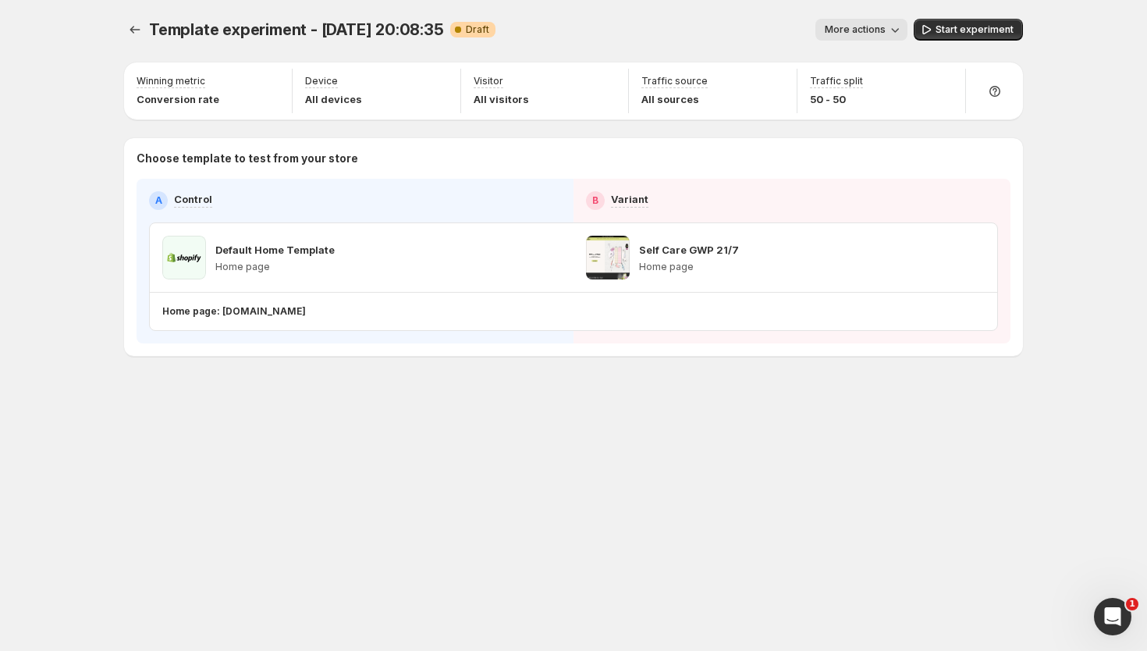
drag, startPoint x: 953, startPoint y: 27, endPoint x: 796, endPoint y: 69, distance: 162.3
click at [798, 69] on div "Template experiment - [DATE] 20:08:35. This page is ready Template experiment -…" at bounding box center [573, 220] width 936 height 440
click at [771, 82] on icon "button" at bounding box center [776, 83] width 16 height 16
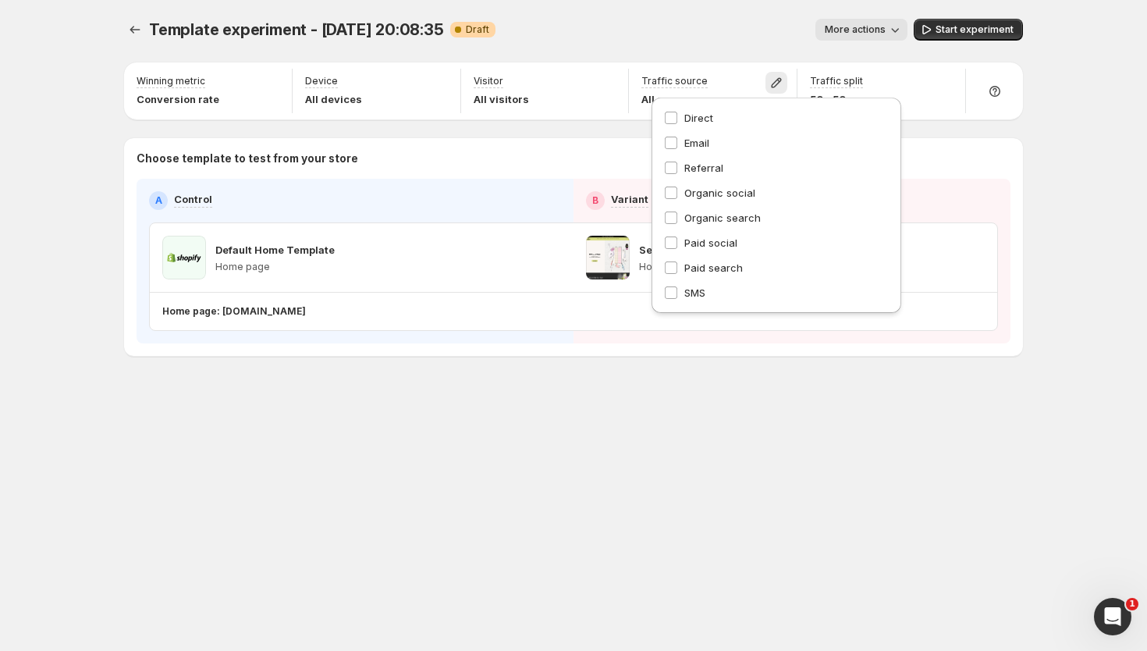
click at [746, 40] on div "More actions" at bounding box center [707, 30] width 399 height 22
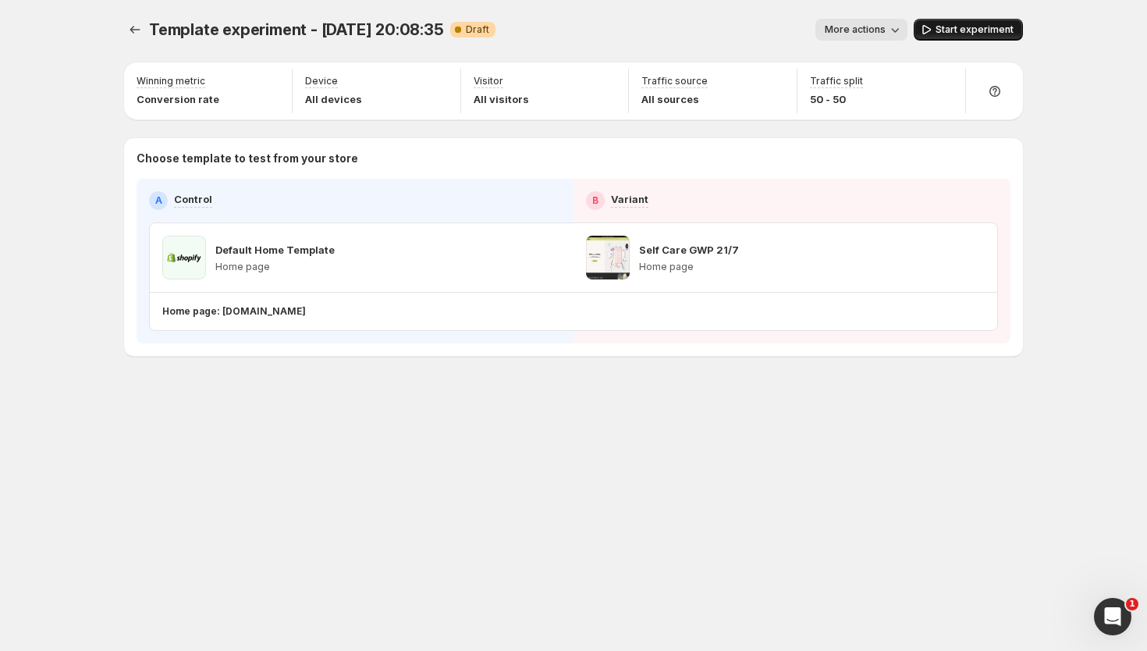
click at [994, 27] on span "Start experiment" at bounding box center [974, 29] width 78 height 12
click at [863, 31] on span "More actions" at bounding box center [847, 29] width 61 height 12
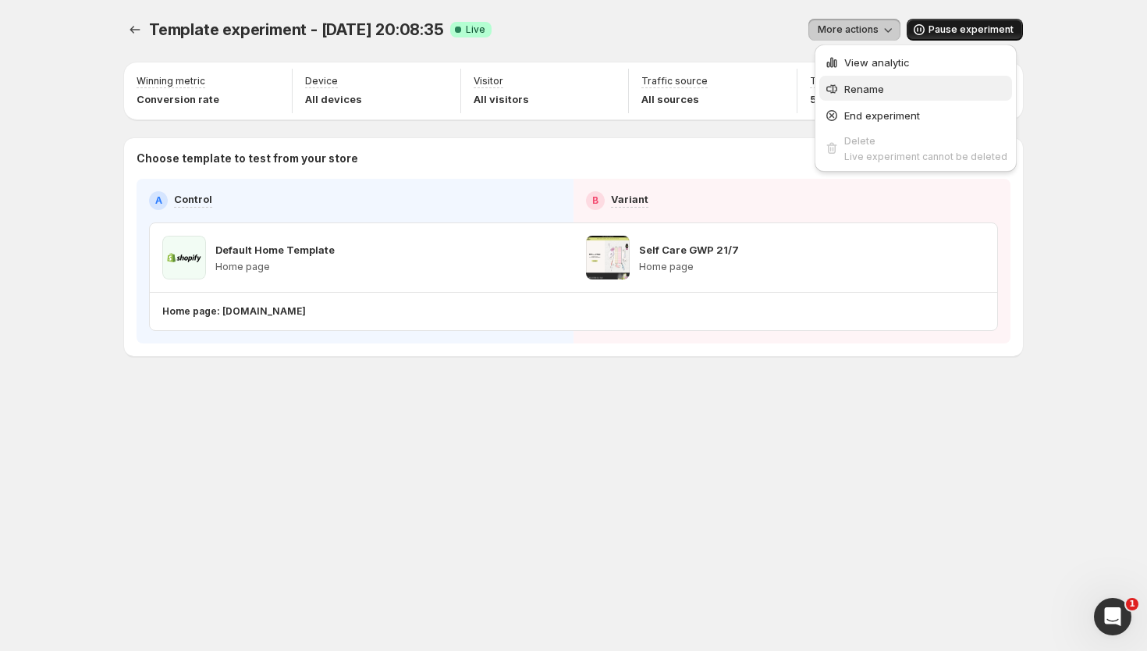
click at [869, 84] on span "Rename" at bounding box center [864, 89] width 40 height 12
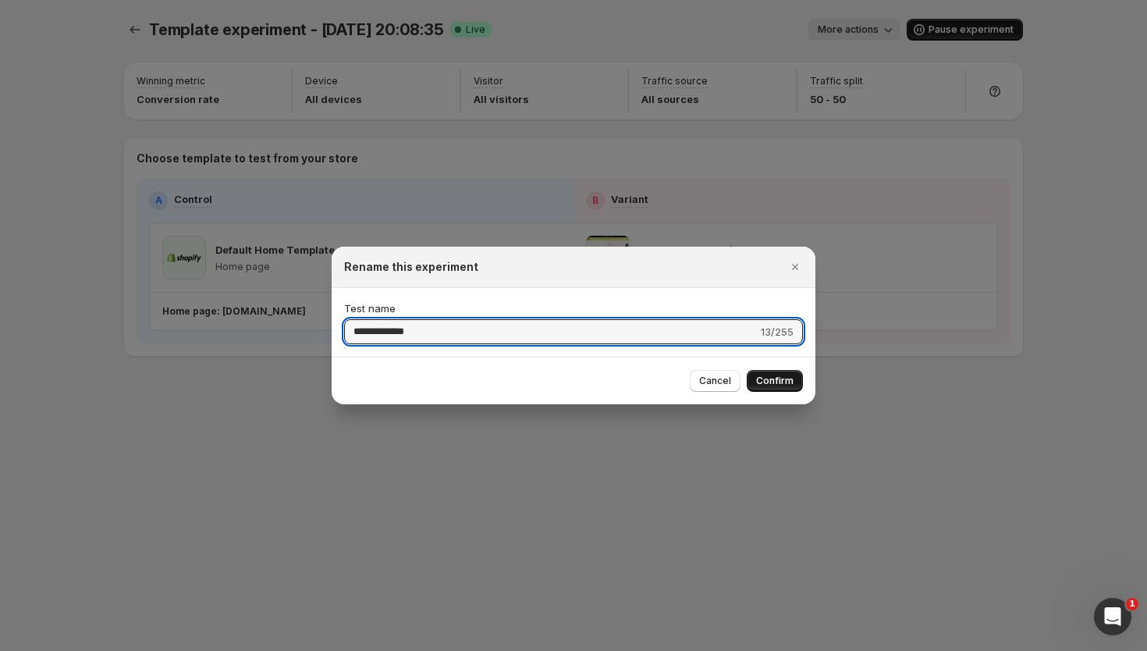
type input "**********"
click at [788, 379] on span "Confirm" at bounding box center [774, 380] width 37 height 12
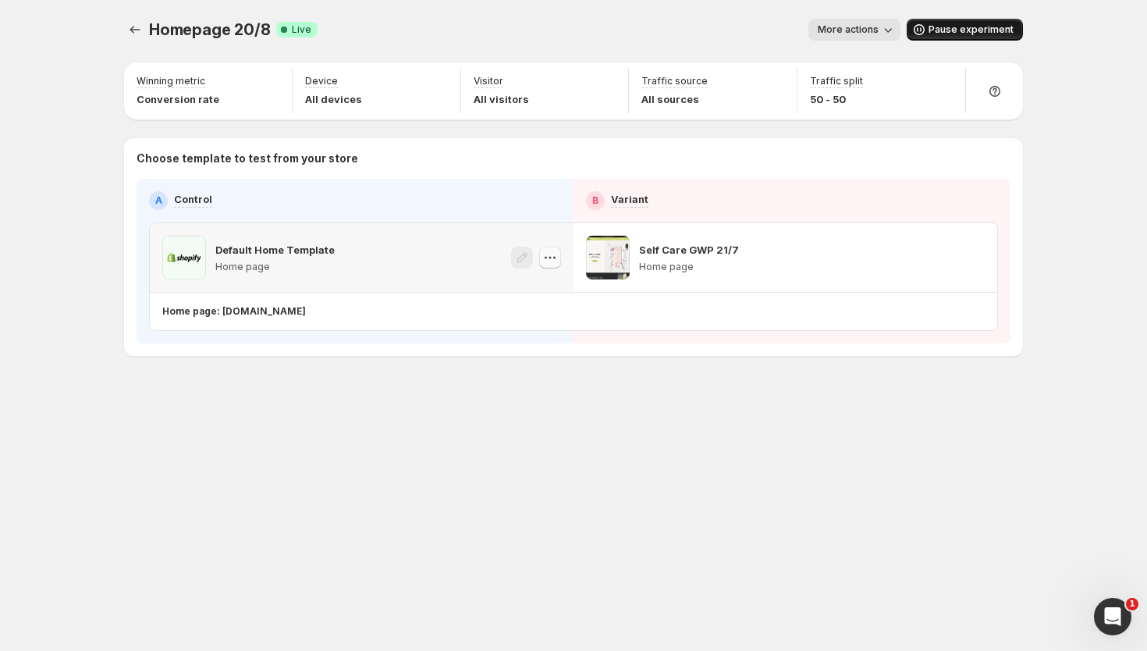
click at [550, 257] on icon "button" at bounding box center [550, 258] width 2 height 2
drag, startPoint x: 328, startPoint y: 251, endPoint x: 295, endPoint y: 251, distance: 33.5
click at [320, 251] on p "Default Home Template" at bounding box center [274, 250] width 119 height 16
click at [207, 257] on div "Default Home Template Home page" at bounding box center [248, 258] width 172 height 44
click at [861, 27] on span "More actions" at bounding box center [847, 29] width 61 height 12
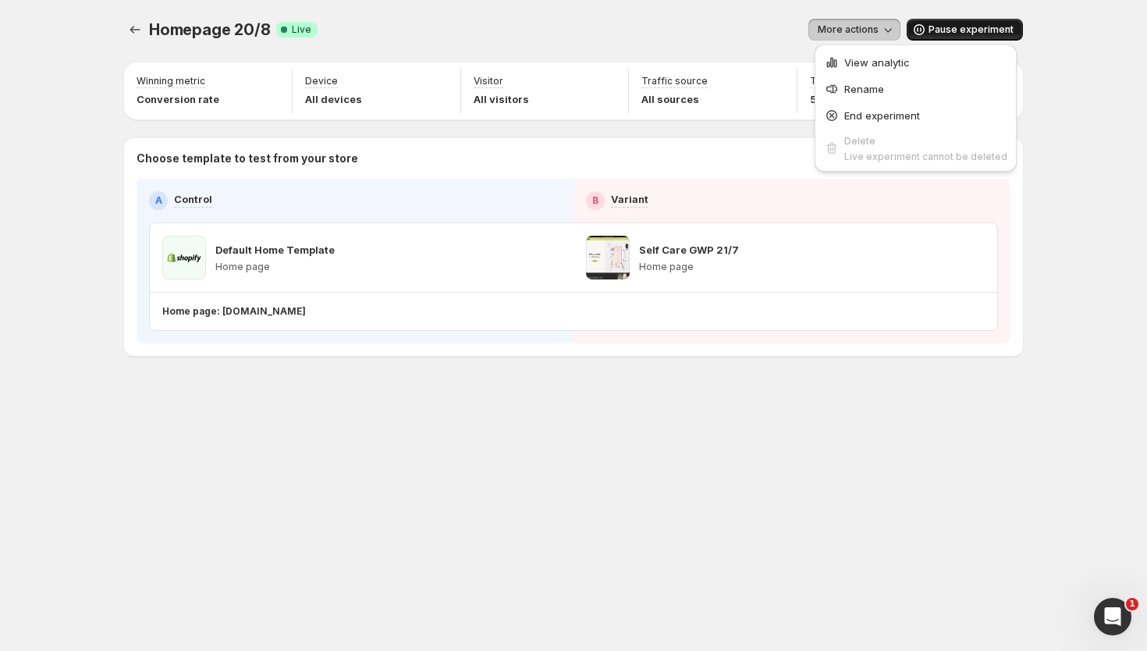
click at [430, 214] on div "A Control B Variant Default Home Template Home page Self Care GWP 21/7 Home pag…" at bounding box center [573, 261] width 849 height 140
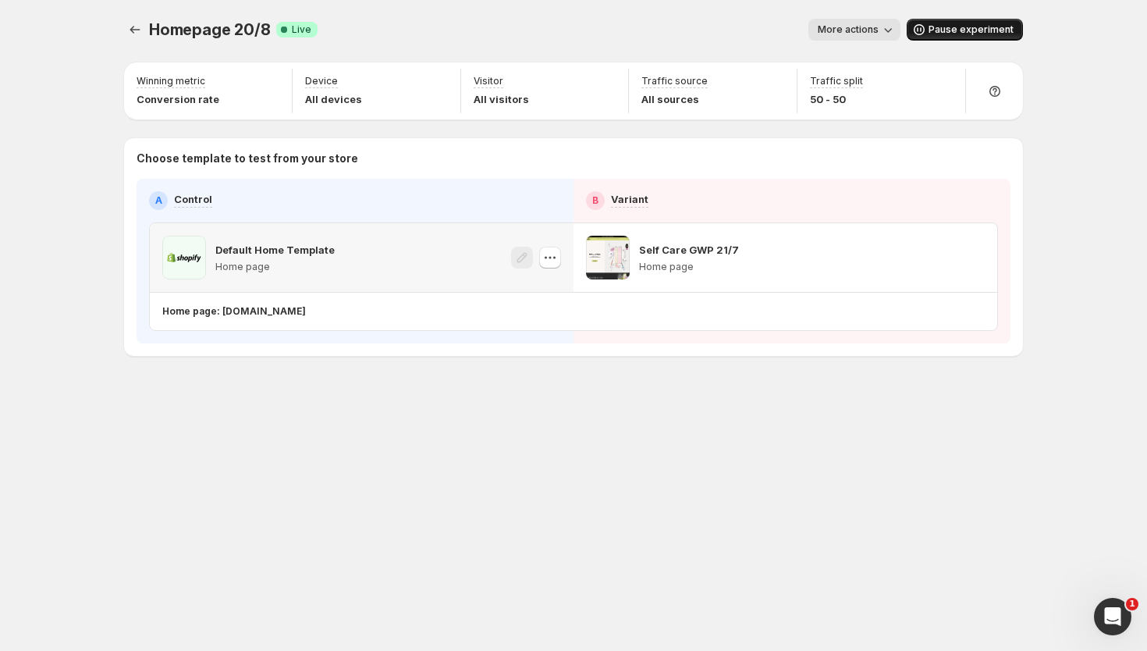
click at [426, 246] on div "Default Home Template Home page" at bounding box center [361, 258] width 399 height 44
click at [553, 254] on icon "button" at bounding box center [550, 258] width 16 height 16
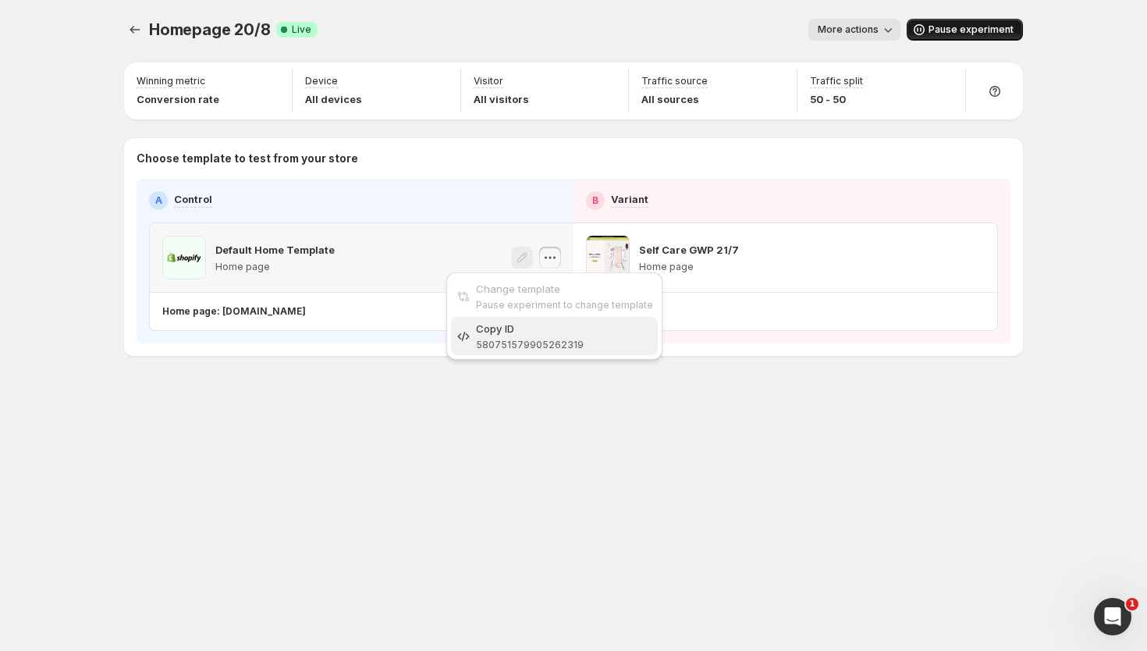
click at [538, 326] on div "Copy ID" at bounding box center [564, 329] width 177 height 16
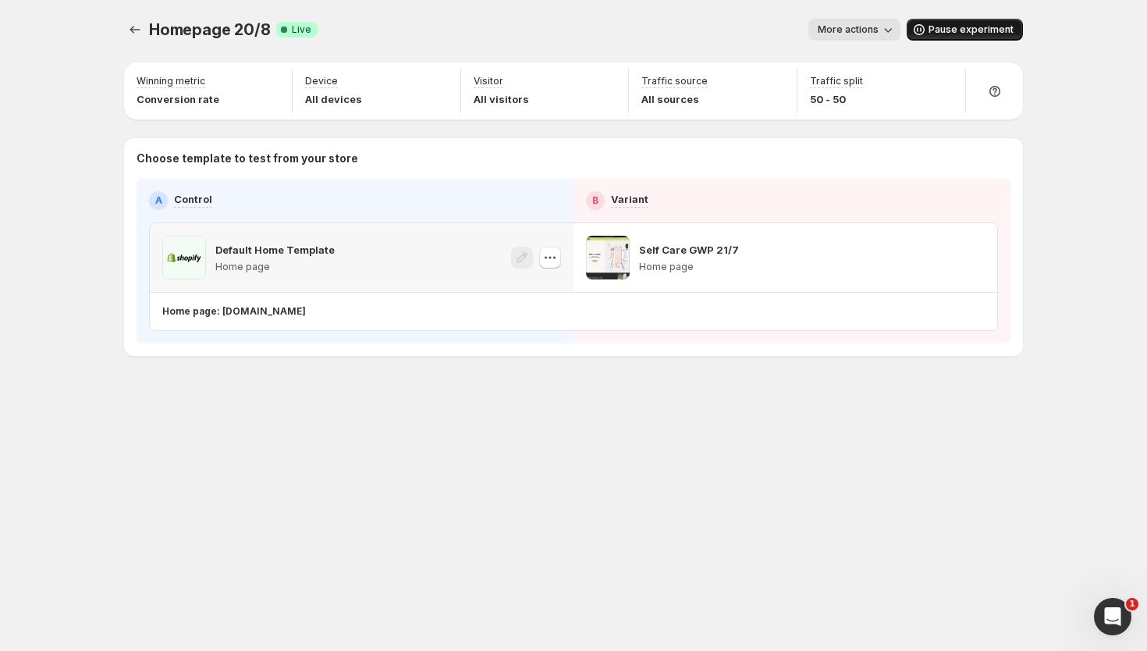
click at [388, 285] on div "Default Home Template Home page" at bounding box center [362, 257] width 424 height 69
click at [301, 229] on div "Default Home Template Home page" at bounding box center [362, 257] width 424 height 69
click at [295, 164] on p "Choose template to test from your store" at bounding box center [573, 159] width 874 height 16
click at [871, 31] on span "More actions" at bounding box center [847, 29] width 61 height 12
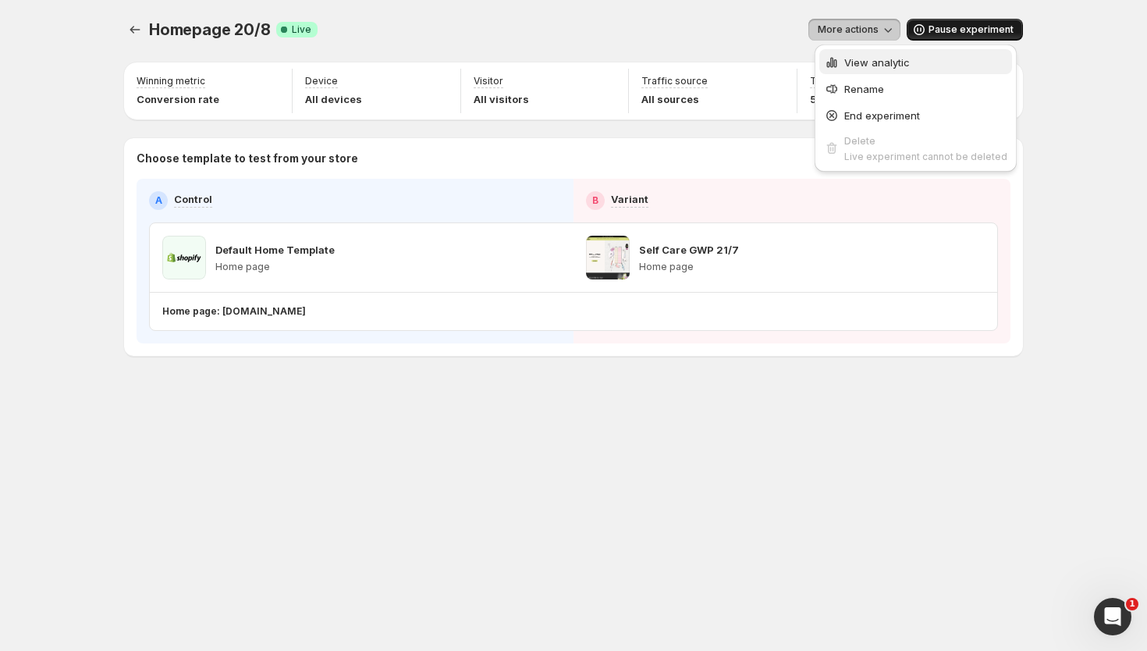
click at [881, 60] on span "View analytic" at bounding box center [877, 62] width 66 height 12
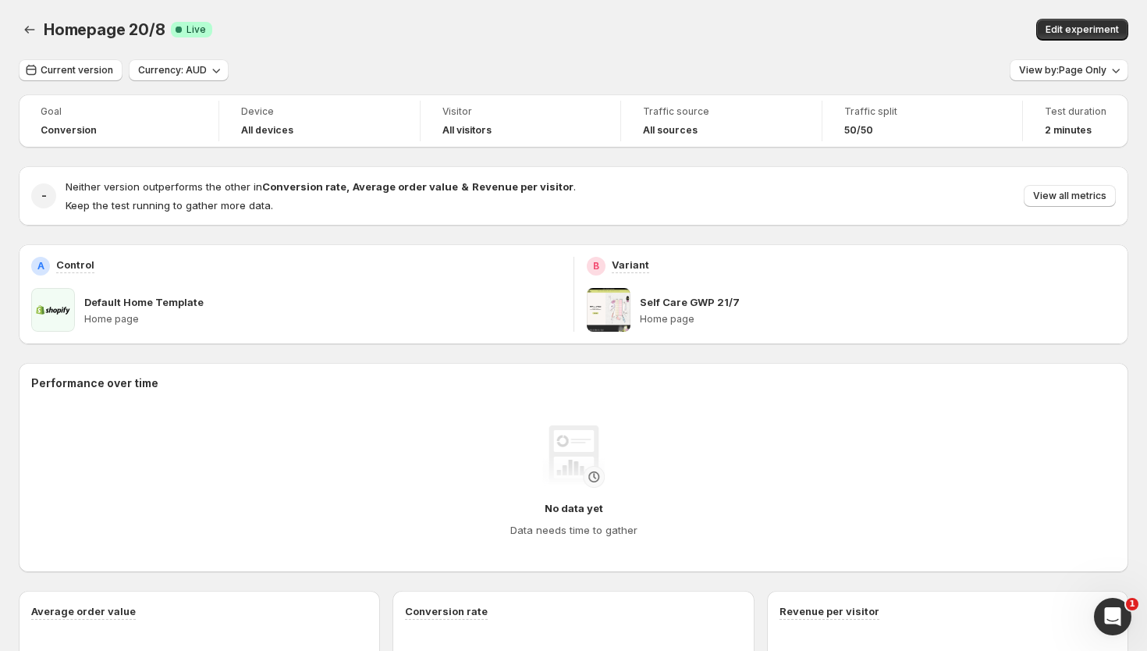
click at [167, 304] on p "Default Home Template" at bounding box center [143, 302] width 119 height 16
click at [79, 309] on div "Default Home Template Home page" at bounding box center [296, 310] width 530 height 44
click at [44, 301] on span at bounding box center [53, 310] width 44 height 44
click at [69, 263] on p "Control" at bounding box center [75, 265] width 38 height 16
click at [34, 23] on icon "Back" at bounding box center [30, 30] width 16 height 16
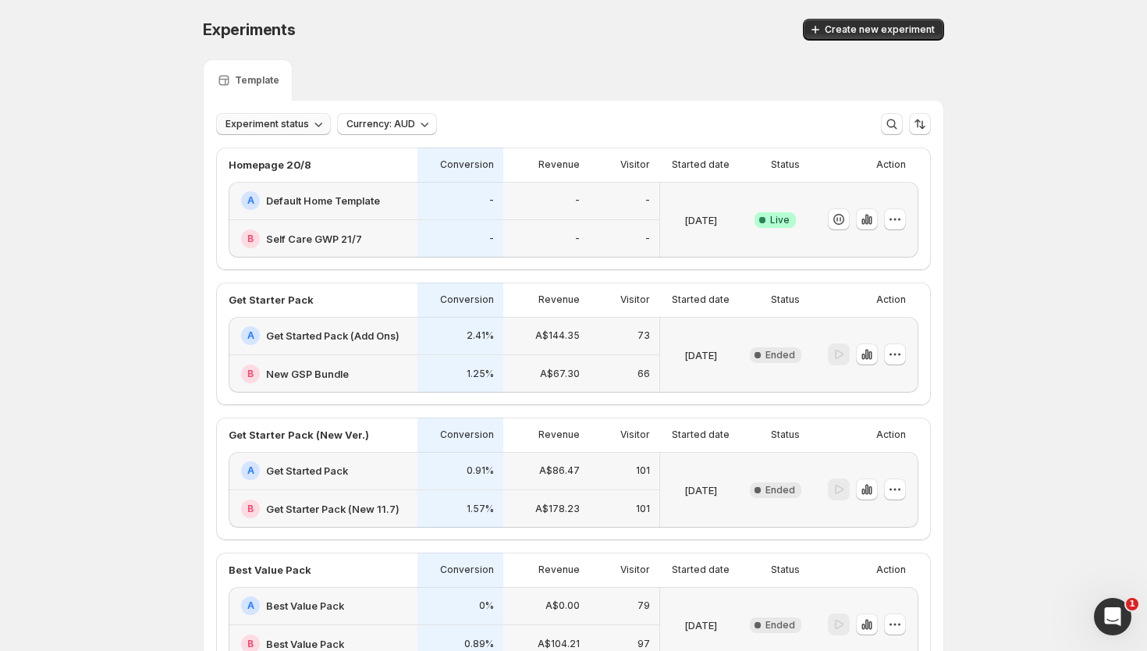
click at [317, 119] on icon "button" at bounding box center [318, 124] width 16 height 16
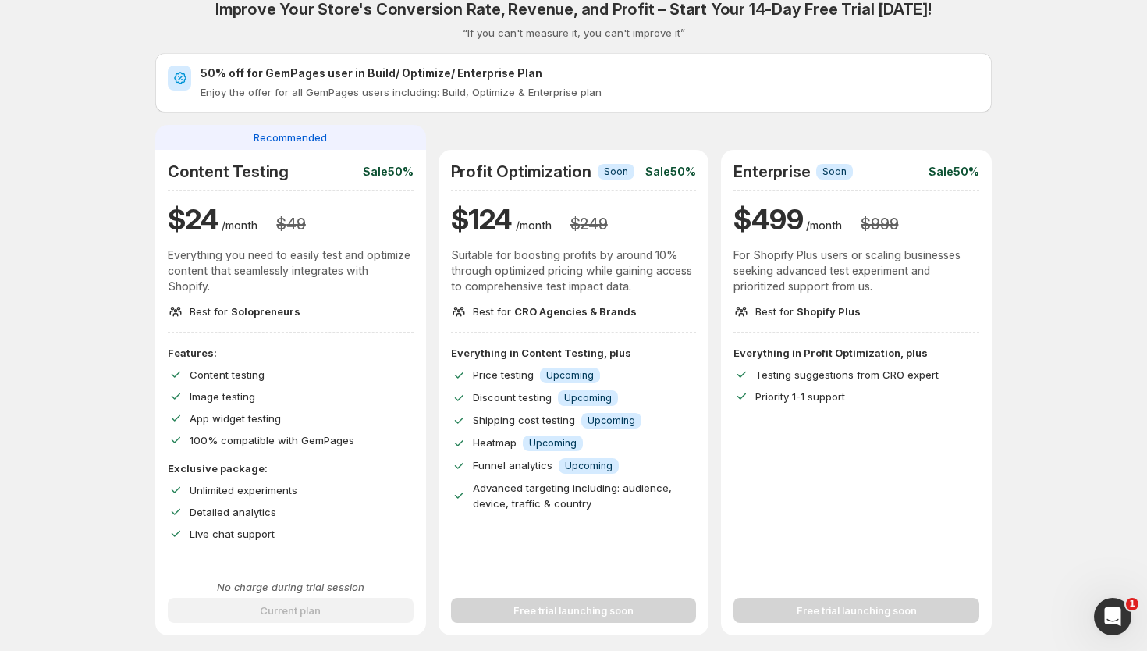
scroll to position [26, 0]
